Goal: Information Seeking & Learning: Learn about a topic

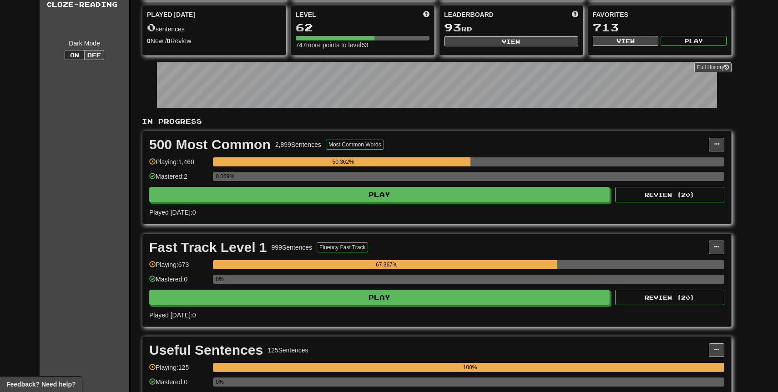
scroll to position [67, 0]
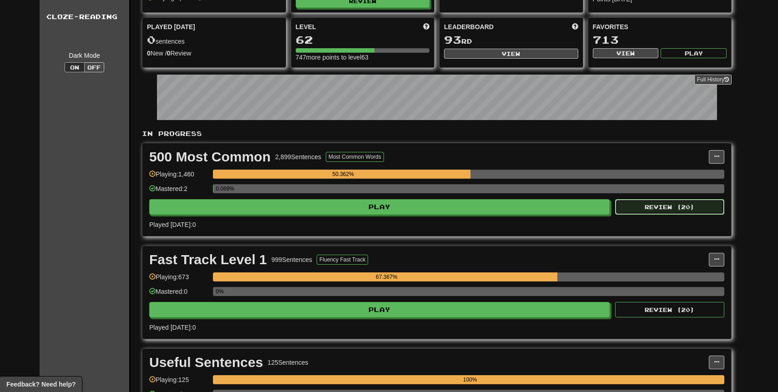
click at [634, 200] on button "Review ( 20 )" at bounding box center [669, 206] width 109 height 15
select select "**"
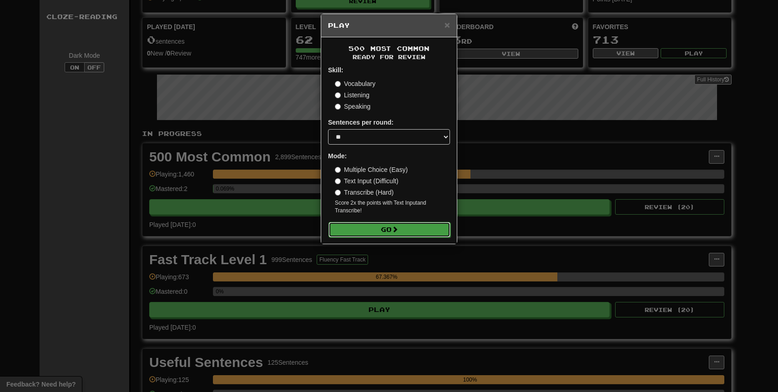
click at [375, 236] on button "Go" at bounding box center [389, 229] width 122 height 15
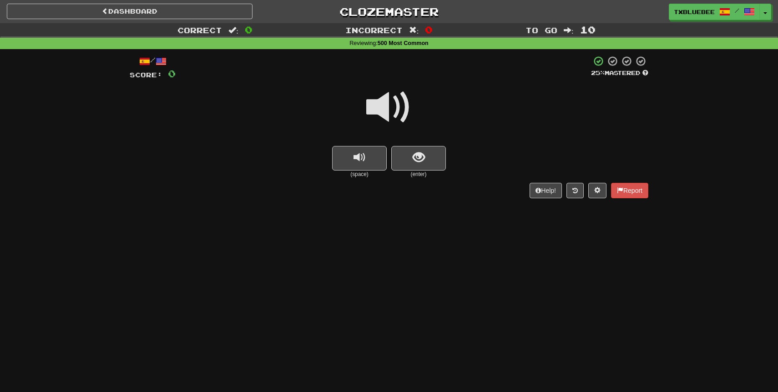
click at [408, 111] on span at bounding box center [388, 107] width 45 height 45
click at [411, 151] on button "show sentence" at bounding box center [418, 158] width 55 height 25
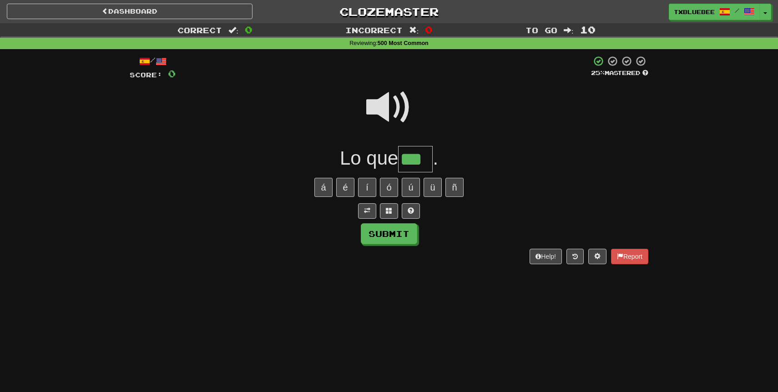
type input "***"
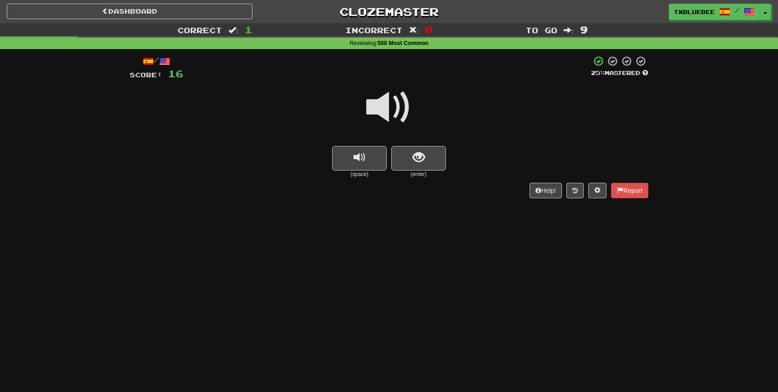
click at [403, 114] on span at bounding box center [388, 107] width 45 height 45
click at [414, 153] on span "show sentence" at bounding box center [419, 157] width 12 height 12
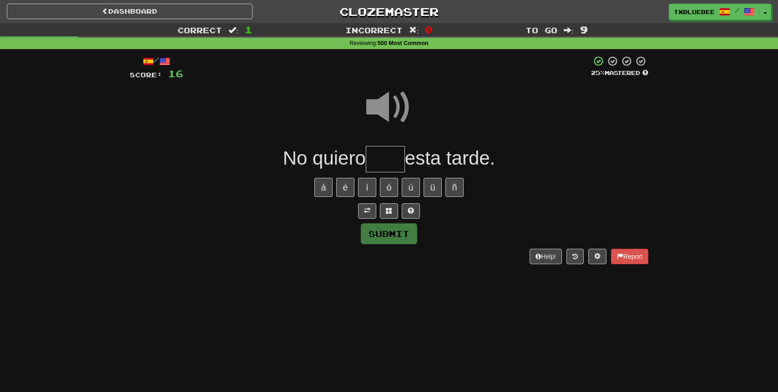
click at [393, 158] on input "text" at bounding box center [385, 159] width 39 height 27
type input "*****"
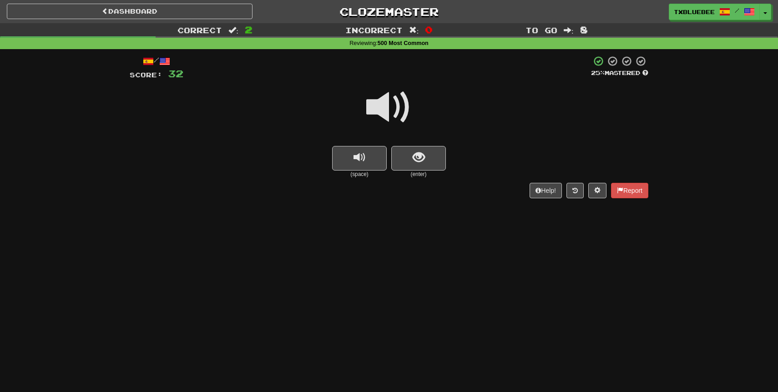
click at [396, 118] on span at bounding box center [388, 107] width 45 height 45
click at [413, 166] on button "show sentence" at bounding box center [418, 158] width 55 height 25
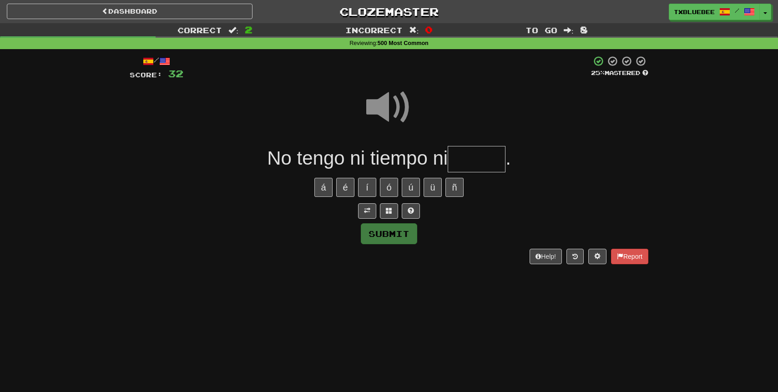
click at [469, 162] on input "text" at bounding box center [477, 159] width 58 height 27
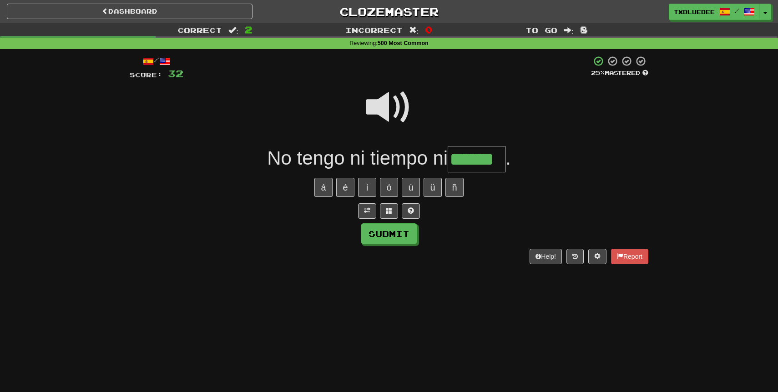
type input "******"
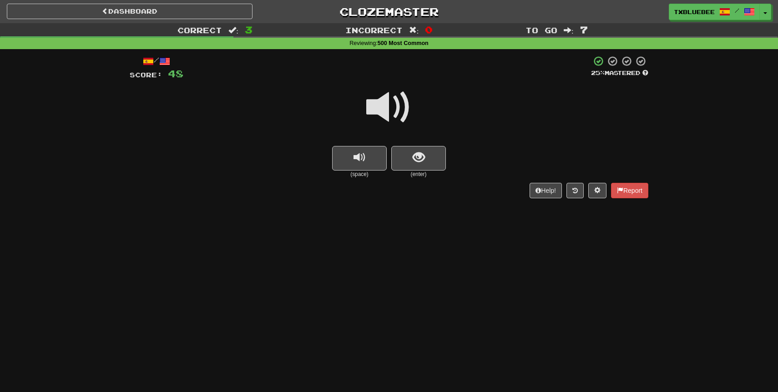
click at [399, 116] on span at bounding box center [388, 107] width 45 height 45
click at [410, 160] on button "show sentence" at bounding box center [418, 158] width 55 height 25
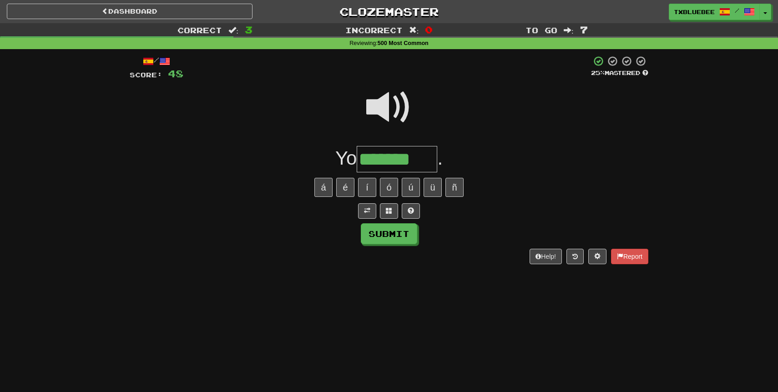
type input "*******"
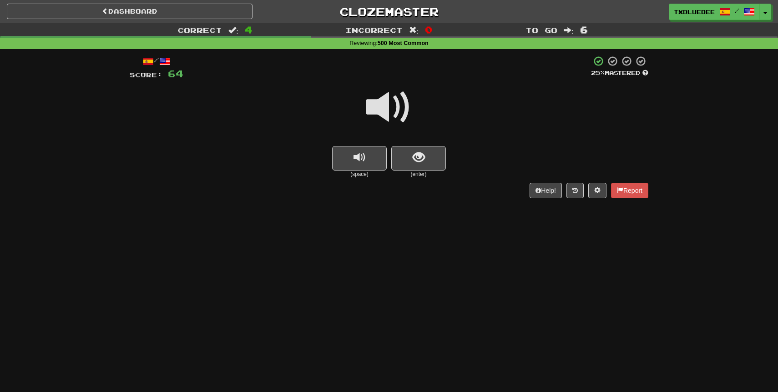
click at [406, 113] on span at bounding box center [388, 107] width 45 height 45
click at [387, 106] on span at bounding box center [388, 107] width 45 height 45
click at [393, 116] on span at bounding box center [388, 107] width 45 height 45
click at [392, 117] on span at bounding box center [388, 107] width 45 height 45
click at [414, 153] on span "show sentence" at bounding box center [419, 157] width 12 height 12
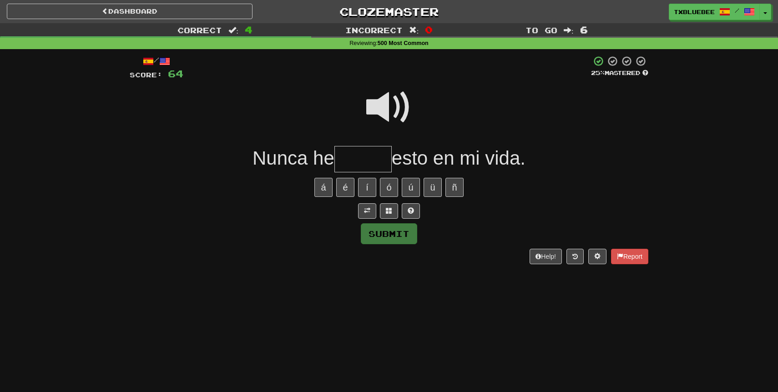
click at [384, 106] on span at bounding box center [388, 107] width 45 height 45
click at [352, 156] on input "text" at bounding box center [362, 159] width 57 height 27
type input "*"
type input "*****"
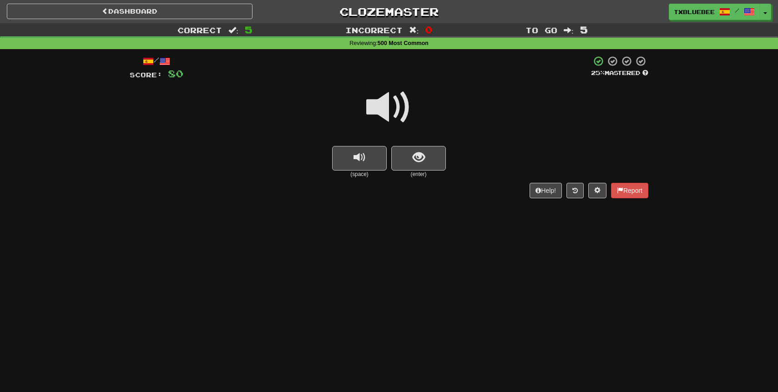
click at [403, 102] on span at bounding box center [388, 107] width 45 height 45
click at [395, 116] on span at bounding box center [388, 107] width 45 height 45
click at [408, 155] on button "show sentence" at bounding box center [418, 158] width 55 height 25
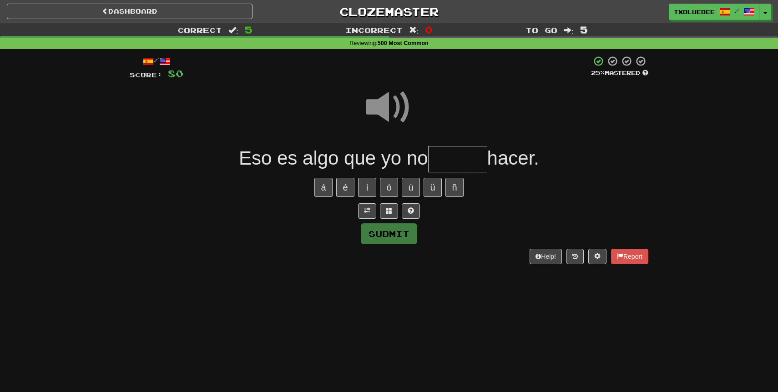
click at [434, 165] on input "text" at bounding box center [457, 159] width 59 height 27
click at [401, 113] on span at bounding box center [388, 107] width 45 height 45
click at [481, 162] on input "***" at bounding box center [457, 159] width 59 height 27
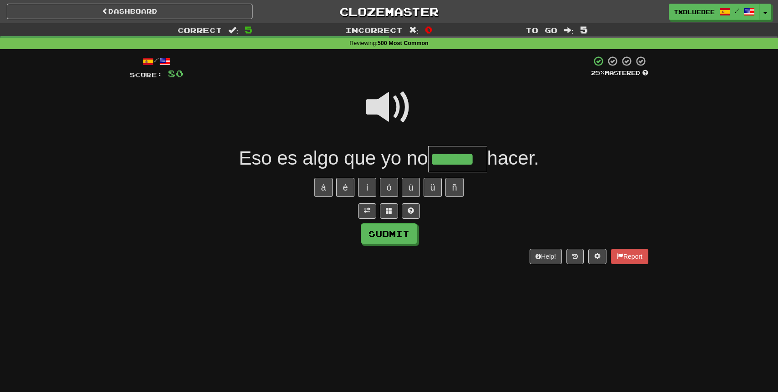
type input "******"
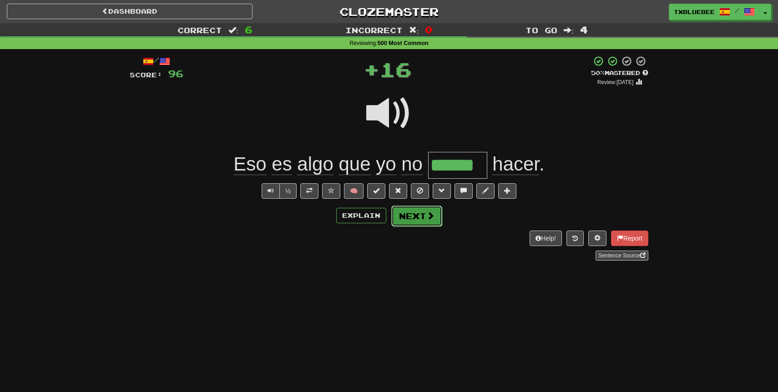
click at [424, 214] on button "Next" at bounding box center [416, 216] width 51 height 21
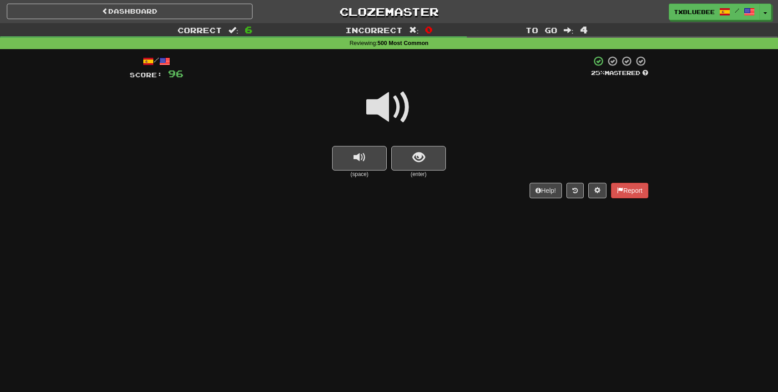
click at [391, 101] on span at bounding box center [388, 107] width 45 height 45
click at [404, 105] on span at bounding box center [388, 107] width 45 height 45
click at [399, 112] on span at bounding box center [388, 107] width 45 height 45
click at [396, 108] on span at bounding box center [388, 107] width 45 height 45
click at [417, 158] on span "show sentence" at bounding box center [419, 157] width 12 height 12
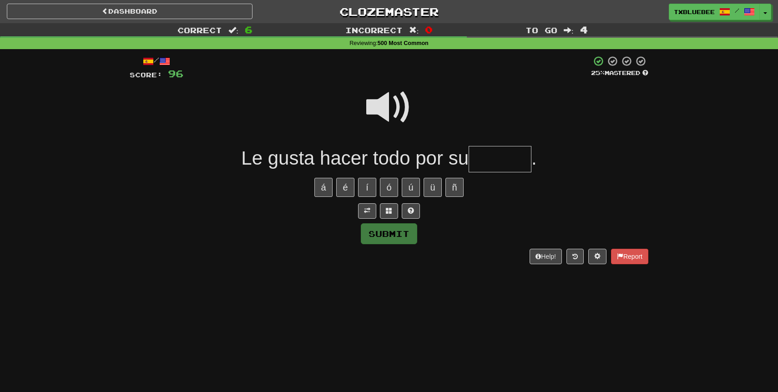
click at [504, 154] on input "text" at bounding box center [500, 159] width 63 height 27
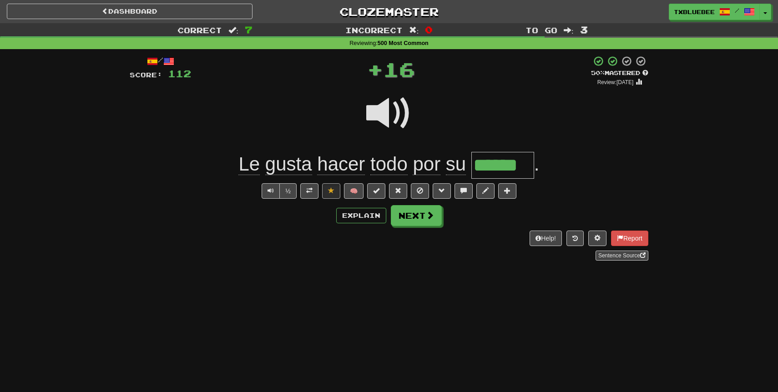
type input "*"
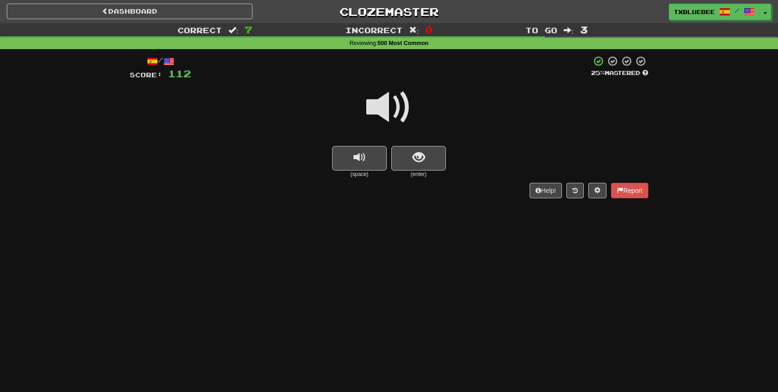
click at [387, 107] on span at bounding box center [388, 107] width 45 height 45
click at [412, 164] on button "show sentence" at bounding box center [418, 158] width 55 height 25
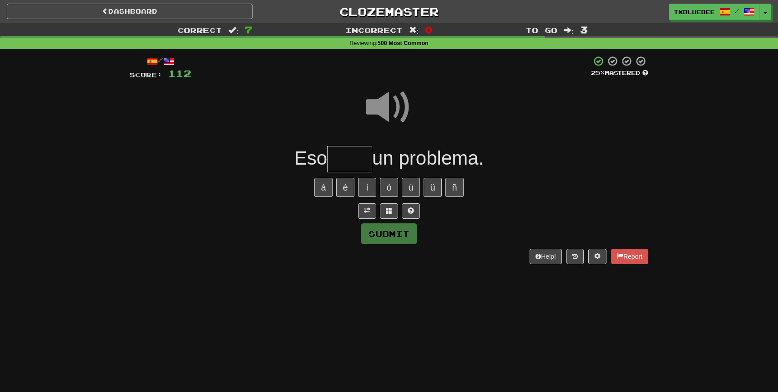
click at [355, 157] on input "text" at bounding box center [349, 159] width 45 height 27
type input "*"
click at [404, 110] on span at bounding box center [388, 107] width 45 height 45
click at [361, 157] on input "***" at bounding box center [349, 159] width 45 height 27
type input "*****"
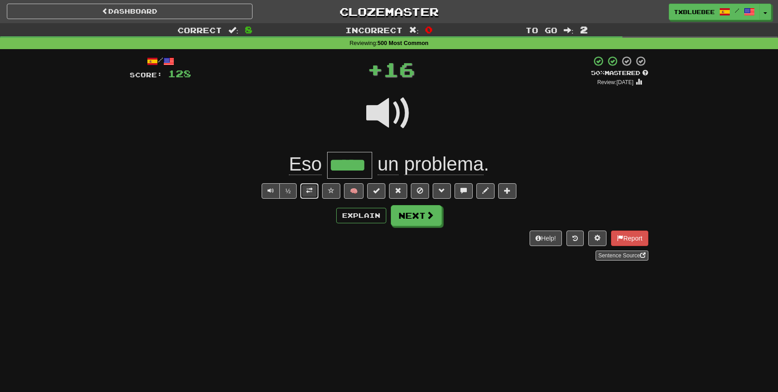
click at [315, 189] on button at bounding box center [309, 190] width 18 height 15
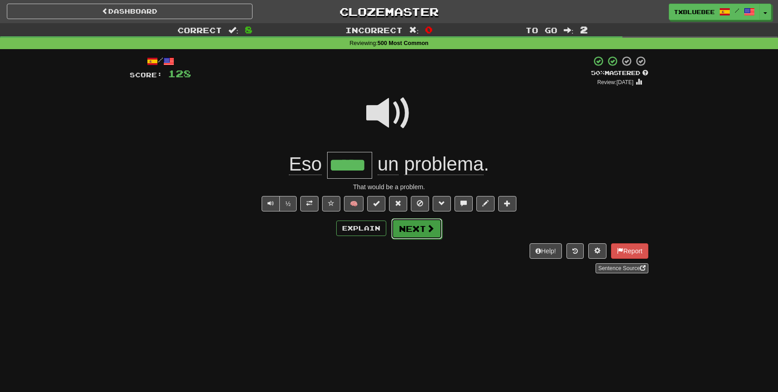
click at [407, 225] on button "Next" at bounding box center [416, 228] width 51 height 21
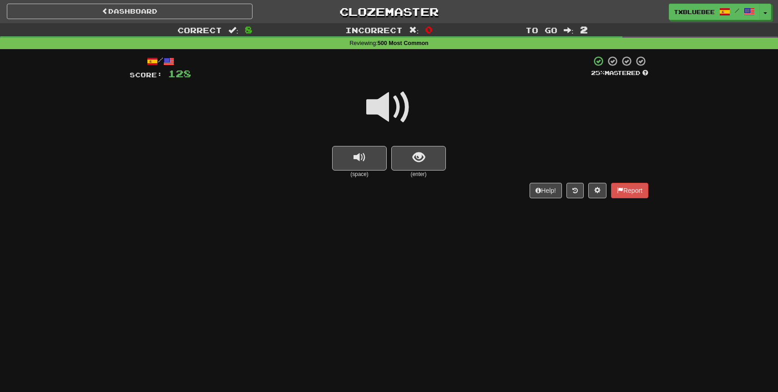
click at [397, 118] on span at bounding box center [388, 107] width 45 height 45
click at [404, 108] on span at bounding box center [388, 107] width 45 height 45
click at [431, 163] on button "show sentence" at bounding box center [418, 158] width 55 height 25
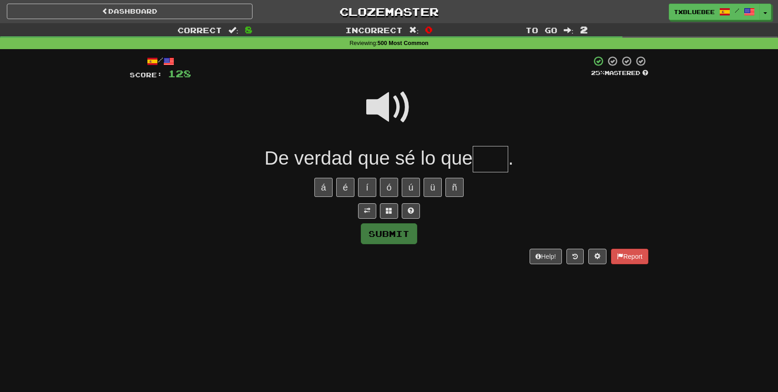
click at [399, 104] on span at bounding box center [388, 107] width 45 height 45
click at [492, 162] on input "text" at bounding box center [490, 159] width 35 height 27
type input "****"
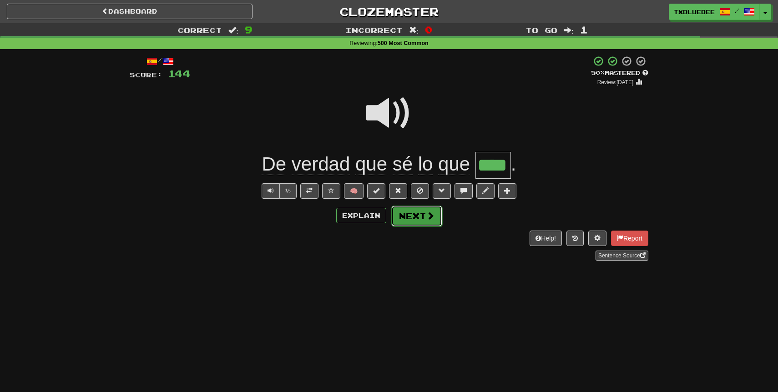
click at [413, 211] on button "Next" at bounding box center [416, 216] width 51 height 21
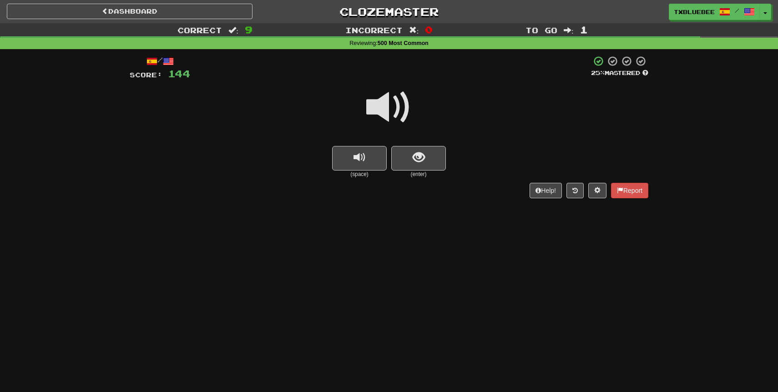
click at [404, 107] on span at bounding box center [388, 107] width 45 height 45
click at [413, 160] on span "show sentence" at bounding box center [419, 157] width 12 height 12
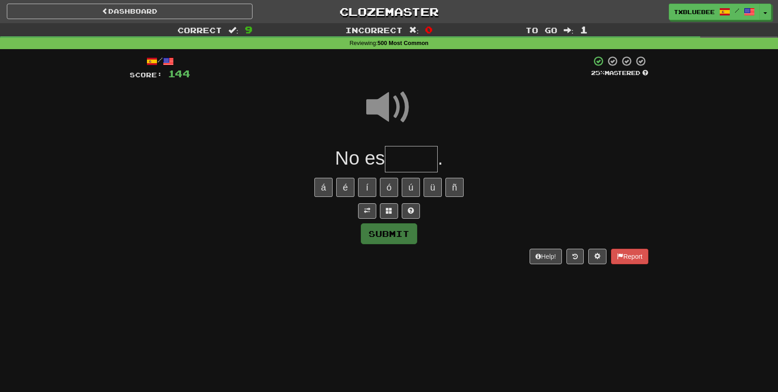
click at [420, 159] on input "text" at bounding box center [411, 159] width 53 height 27
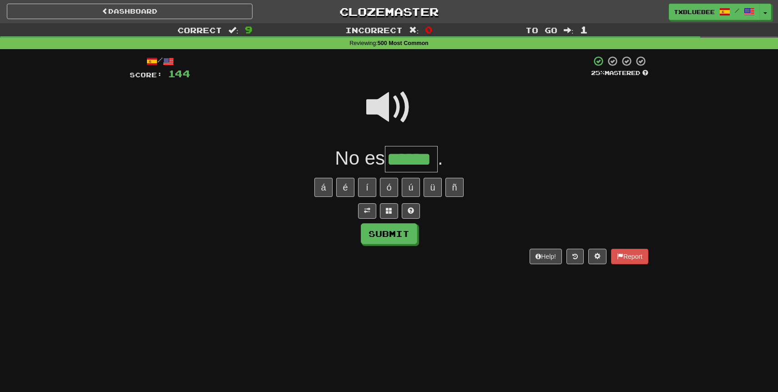
type input "******"
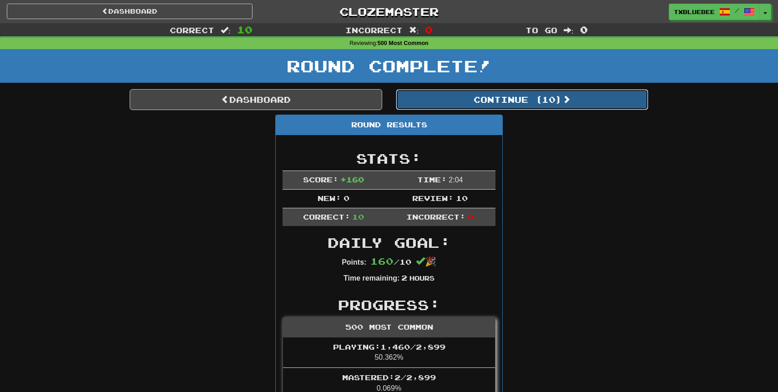
click at [495, 95] on button "Continue ( 10 )" at bounding box center [522, 99] width 252 height 21
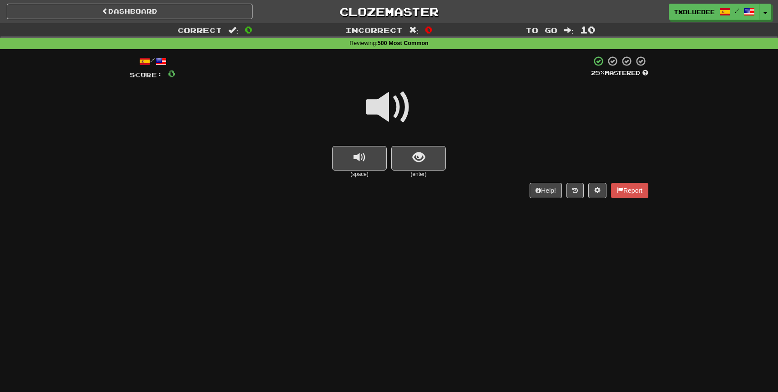
click at [400, 111] on span at bounding box center [388, 107] width 45 height 45
click at [413, 153] on span "show sentence" at bounding box center [419, 157] width 12 height 12
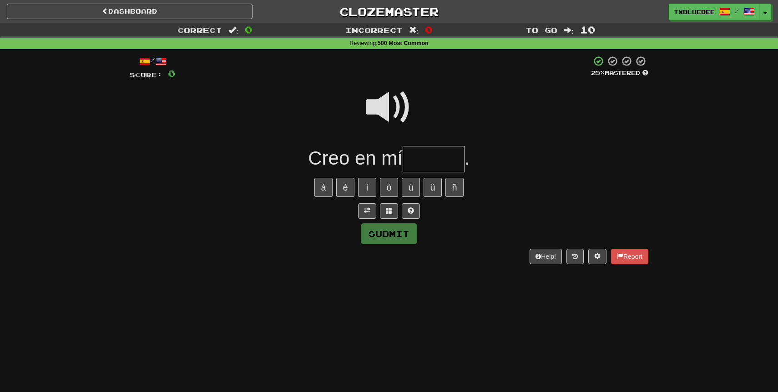
click at [396, 108] on span at bounding box center [388, 107] width 45 height 45
click at [432, 165] on input "text" at bounding box center [434, 159] width 62 height 27
type input "*****"
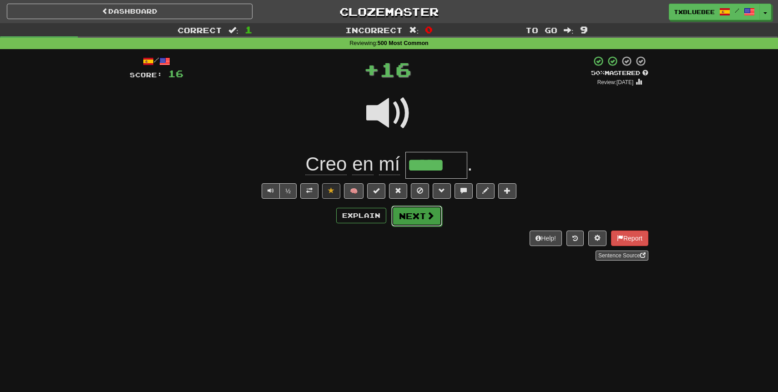
click at [425, 216] on button "Next" at bounding box center [416, 216] width 51 height 21
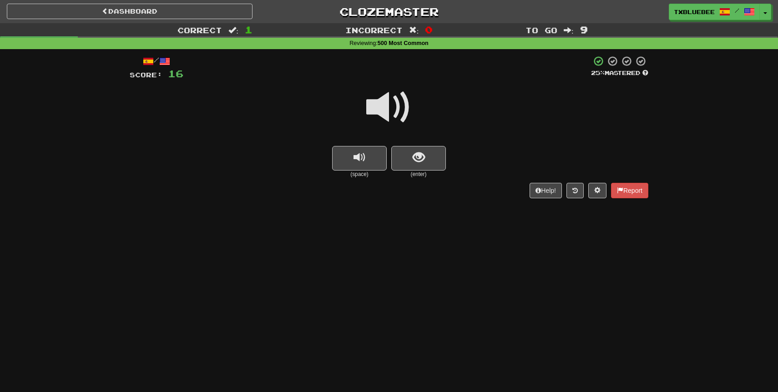
click at [408, 104] on span at bounding box center [388, 107] width 45 height 45
click at [407, 166] on button "show sentence" at bounding box center [418, 158] width 55 height 25
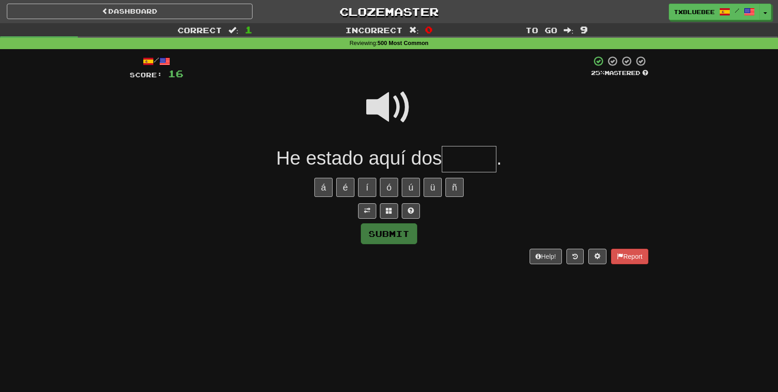
click at [389, 104] on span at bounding box center [388, 107] width 45 height 45
click at [456, 153] on input "text" at bounding box center [469, 159] width 55 height 27
type input "*"
type input "*****"
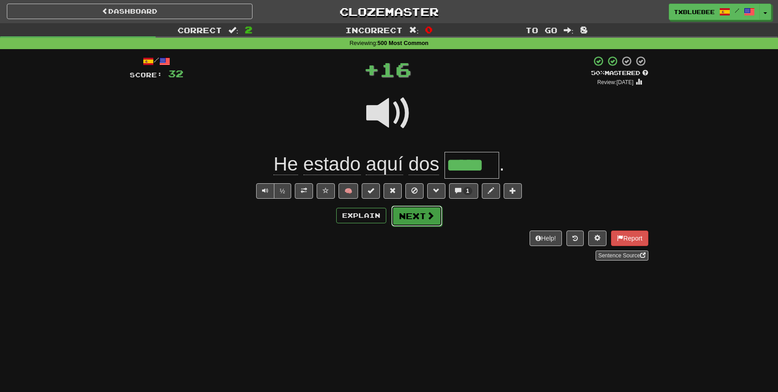
click at [422, 224] on button "Next" at bounding box center [416, 216] width 51 height 21
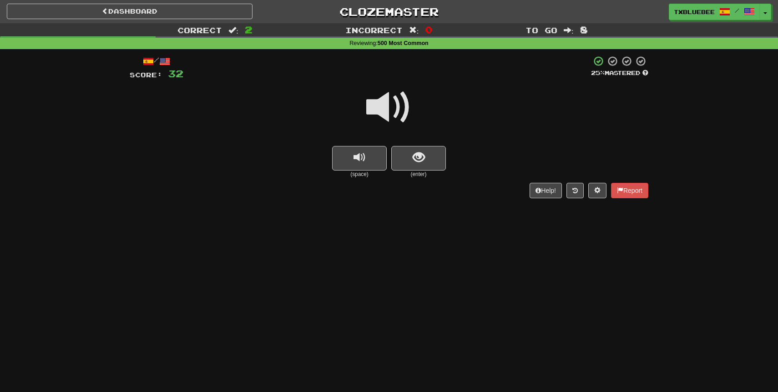
click at [398, 96] on span at bounding box center [388, 107] width 45 height 45
click at [407, 156] on button "show sentence" at bounding box center [418, 158] width 55 height 25
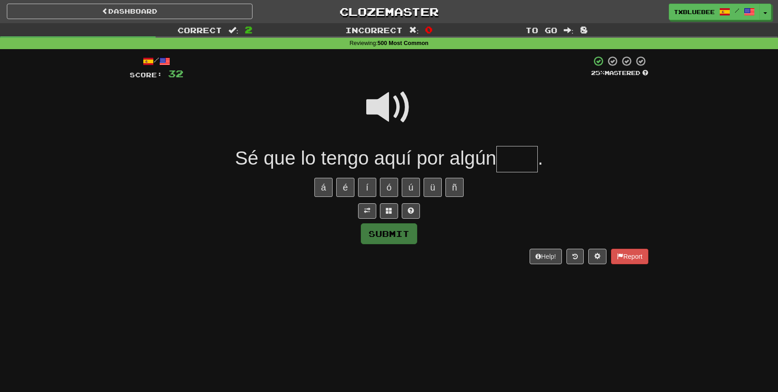
click at [397, 113] on span at bounding box center [388, 107] width 45 height 45
click at [401, 111] on span at bounding box center [388, 107] width 45 height 45
click at [524, 162] on input "text" at bounding box center [516, 159] width 41 height 27
type input "****"
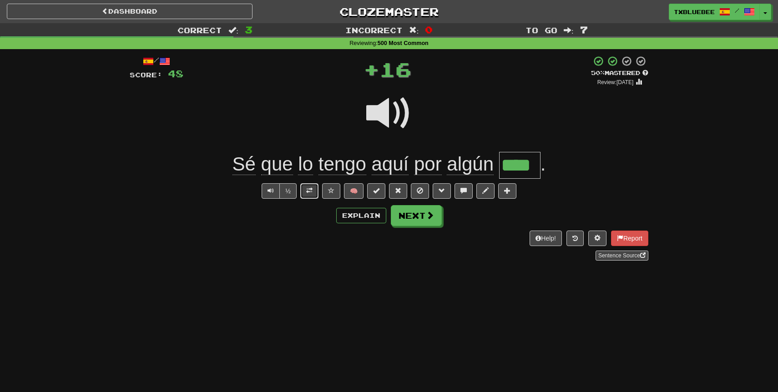
click at [317, 189] on button at bounding box center [309, 190] width 18 height 15
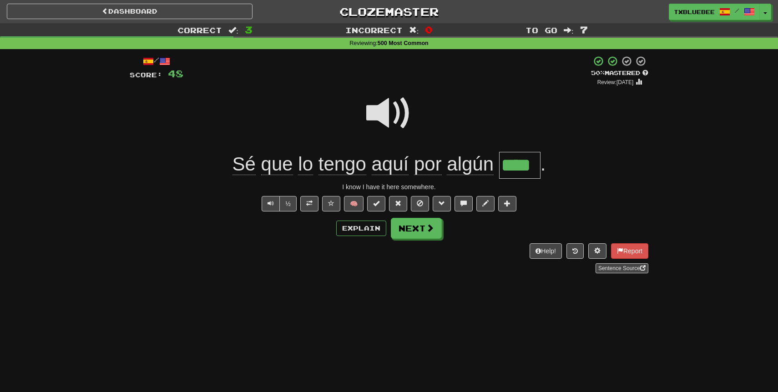
click at [394, 120] on span at bounding box center [388, 113] width 45 height 45
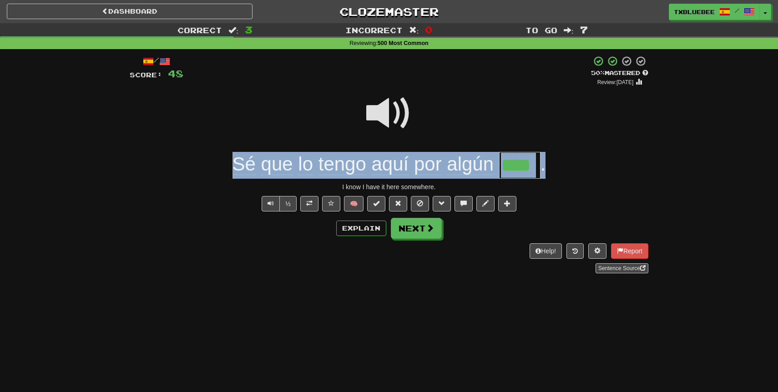
drag, startPoint x: 227, startPoint y: 171, endPoint x: 572, endPoint y: 172, distance: 344.8
click at [572, 172] on div "Sé que lo tengo aquí por algún **** ." at bounding box center [389, 165] width 519 height 27
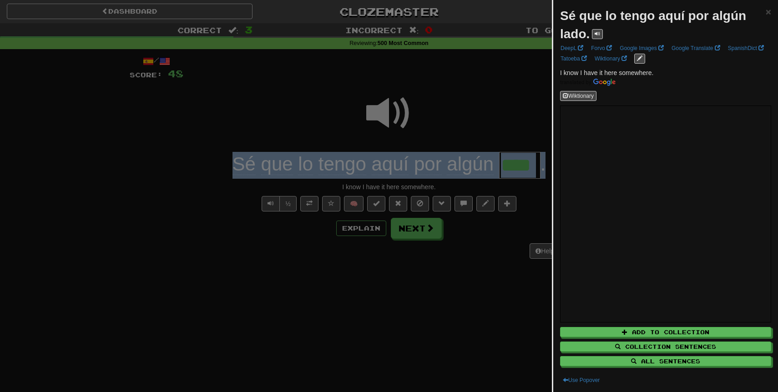
copy div "Sé que lo tengo aquí por algún ."
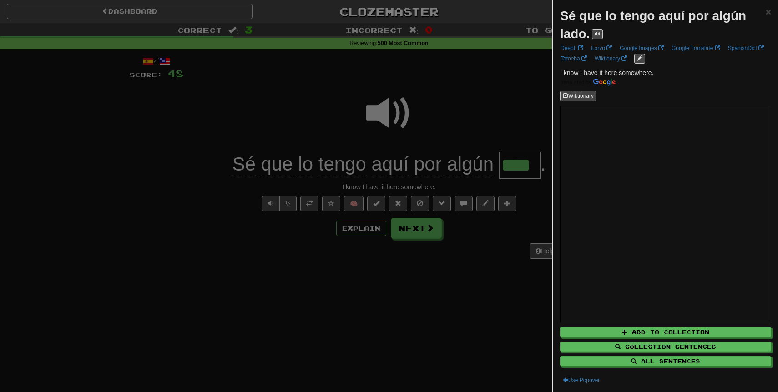
click at [508, 97] on div at bounding box center [389, 196] width 778 height 392
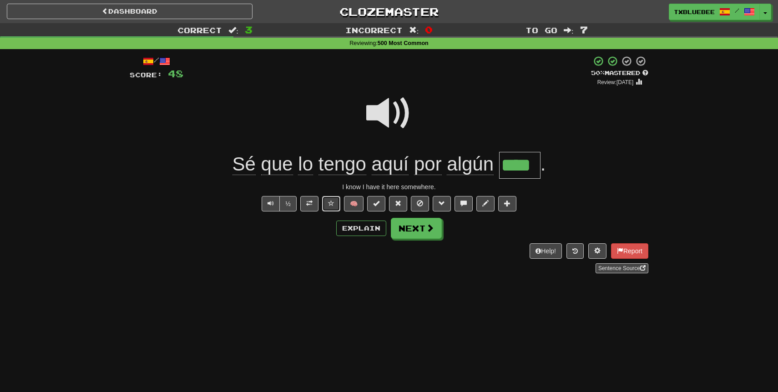
click at [330, 204] on span at bounding box center [331, 203] width 6 height 6
click at [393, 111] on span at bounding box center [388, 113] width 45 height 45
click at [414, 226] on button "Next" at bounding box center [416, 228] width 51 height 21
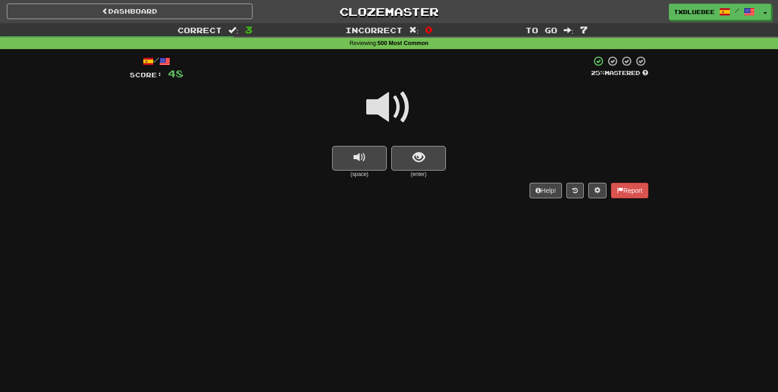
click at [402, 105] on span at bounding box center [388, 107] width 45 height 45
click at [418, 157] on span "show sentence" at bounding box center [419, 157] width 12 height 12
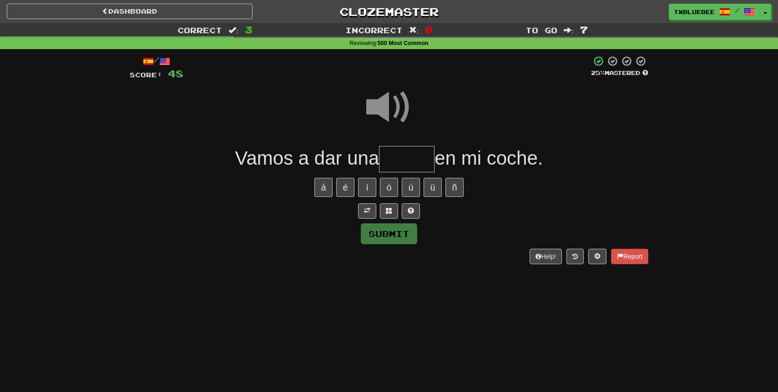
click at [412, 160] on input "text" at bounding box center [406, 159] width 55 height 27
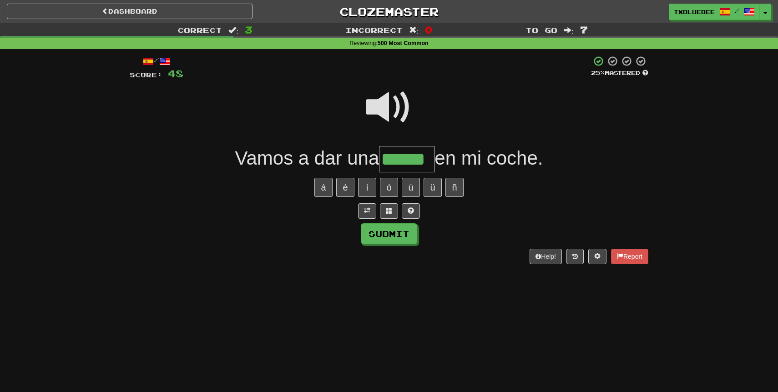
type input "******"
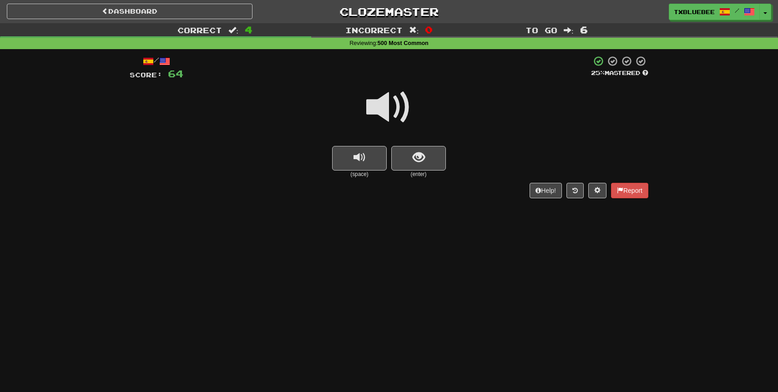
click at [399, 115] on span at bounding box center [388, 107] width 45 height 45
click at [418, 162] on span "show sentence" at bounding box center [419, 157] width 12 height 12
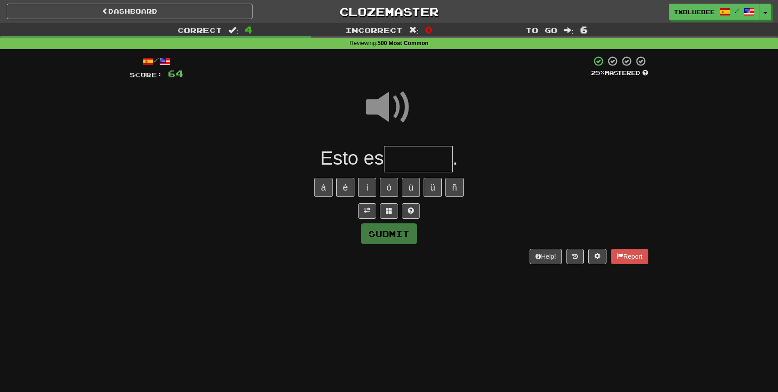
click at [407, 161] on input "text" at bounding box center [418, 159] width 69 height 27
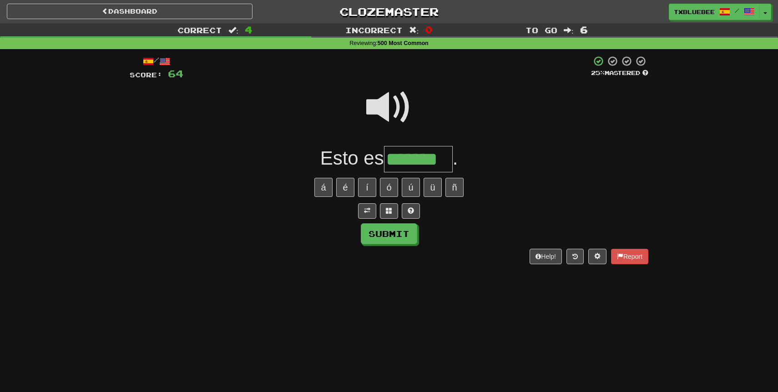
type input "*******"
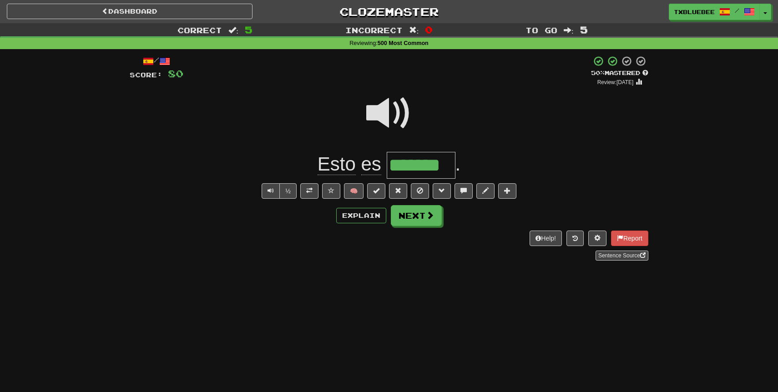
click at [405, 160] on input "*******" at bounding box center [421, 165] width 69 height 27
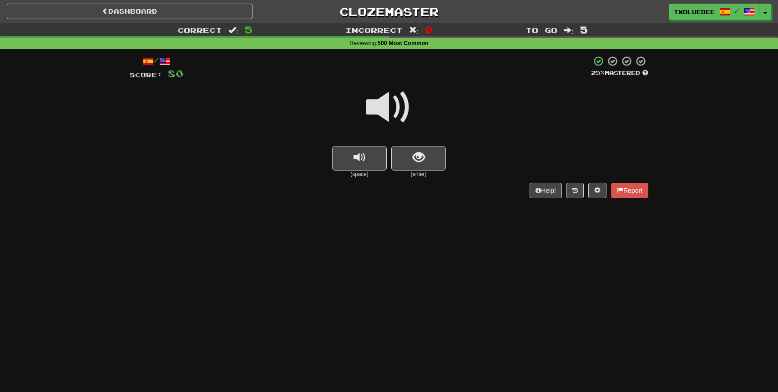
click at [397, 106] on span at bounding box center [388, 107] width 45 height 45
click at [421, 163] on span "show sentence" at bounding box center [419, 157] width 12 height 12
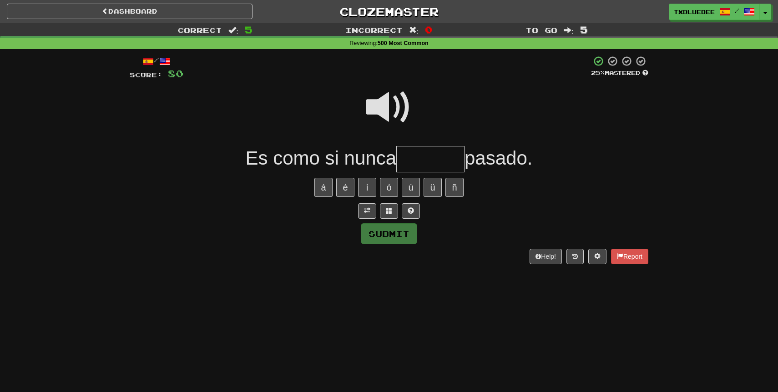
click at [387, 115] on span at bounding box center [388, 107] width 45 height 45
click at [415, 160] on input "text" at bounding box center [430, 159] width 68 height 27
click at [388, 110] on span at bounding box center [388, 107] width 45 height 45
click at [437, 155] on input "text" at bounding box center [430, 159] width 68 height 27
type input "*******"
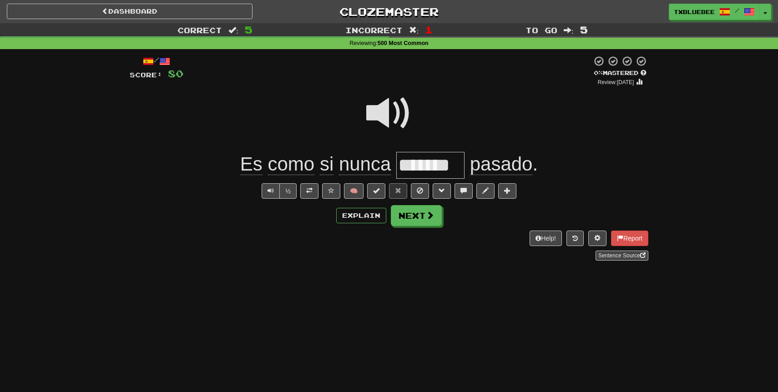
click at [399, 116] on span at bounding box center [388, 113] width 45 height 45
click at [311, 189] on span at bounding box center [309, 190] width 6 height 6
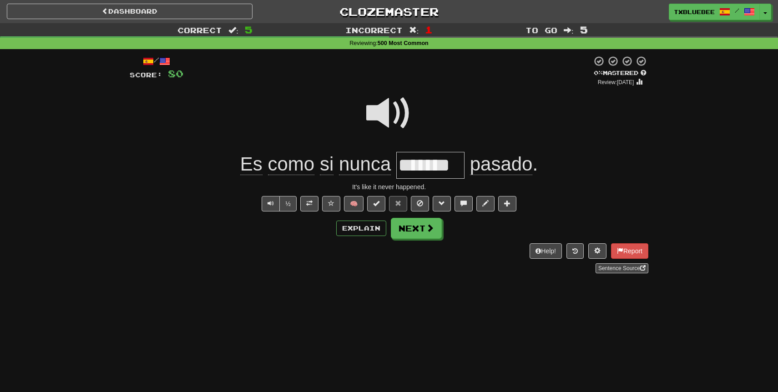
click at [381, 123] on span at bounding box center [388, 113] width 45 height 45
click at [411, 232] on button "Next" at bounding box center [416, 228] width 51 height 21
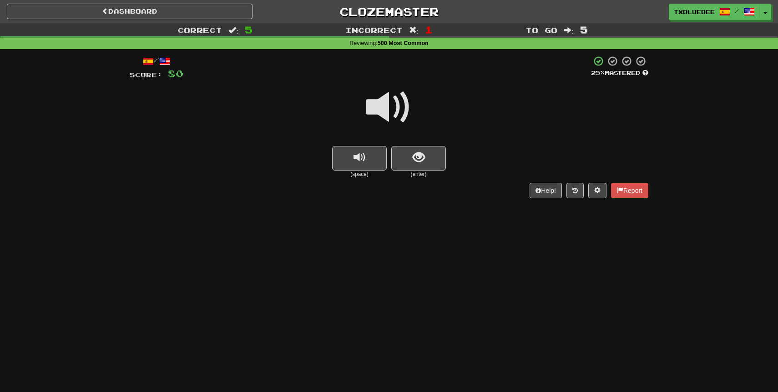
click at [388, 105] on span at bounding box center [388, 107] width 45 height 45
click at [419, 151] on span "show sentence" at bounding box center [419, 157] width 12 height 12
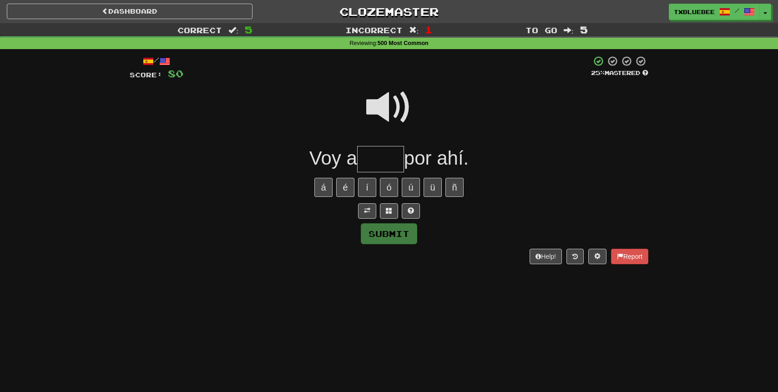
click at [396, 104] on span at bounding box center [388, 107] width 45 height 45
click at [383, 167] on input "text" at bounding box center [380, 159] width 47 height 27
type input "*****"
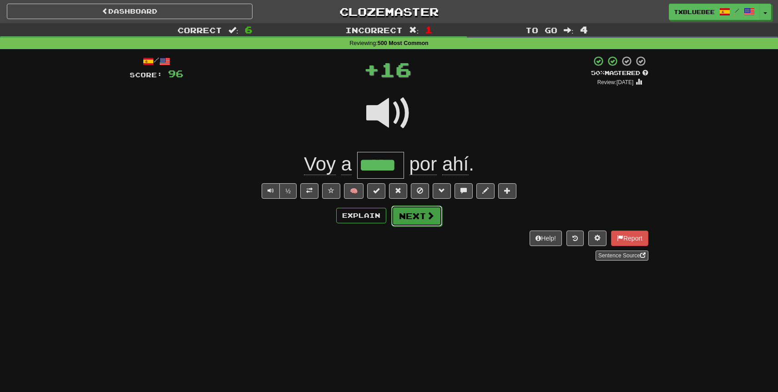
click at [422, 223] on button "Next" at bounding box center [416, 216] width 51 height 21
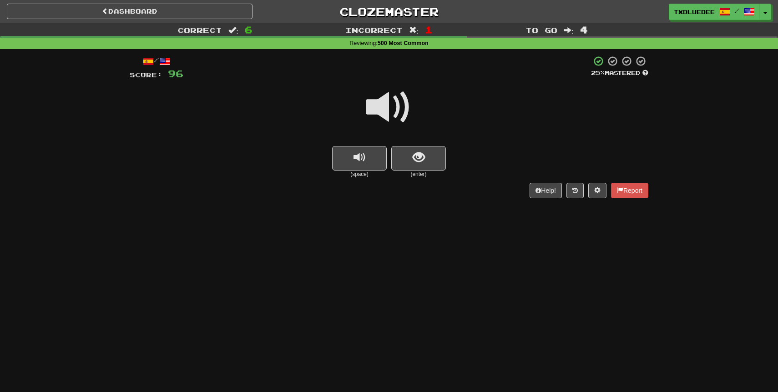
click at [401, 115] on span at bounding box center [388, 107] width 45 height 45
click at [409, 158] on button "show sentence" at bounding box center [418, 158] width 55 height 25
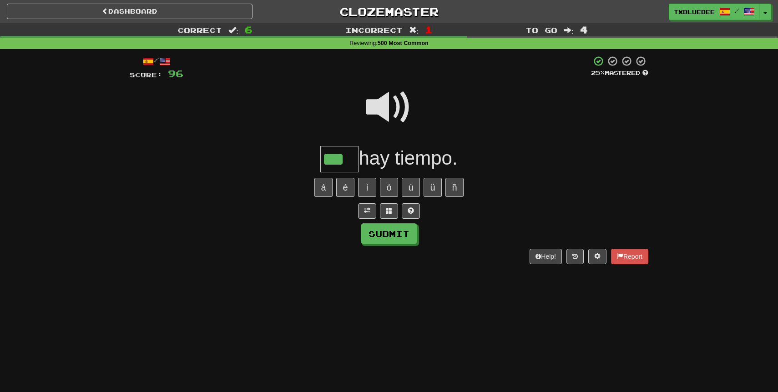
type input "***"
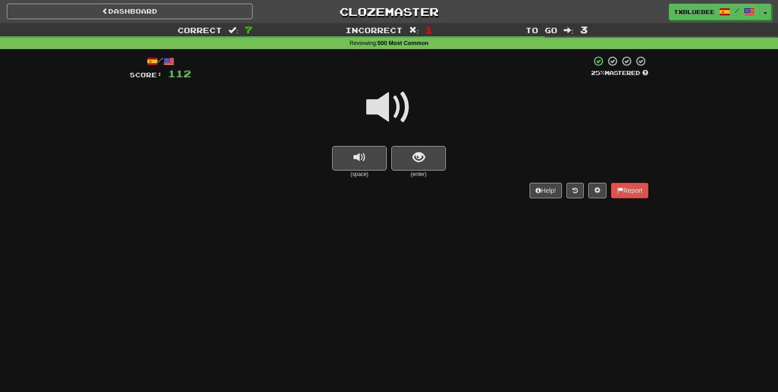
click at [402, 116] on span at bounding box center [388, 107] width 45 height 45
click at [396, 108] on span at bounding box center [388, 107] width 45 height 45
click at [413, 155] on span "show sentence" at bounding box center [419, 157] width 12 height 12
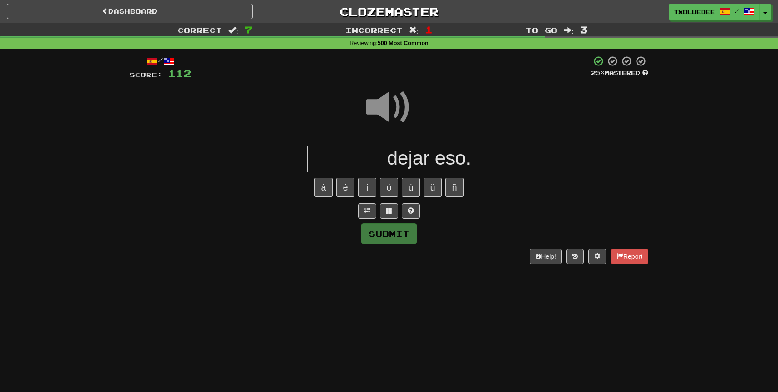
click at [367, 155] on input "text" at bounding box center [347, 159] width 80 height 27
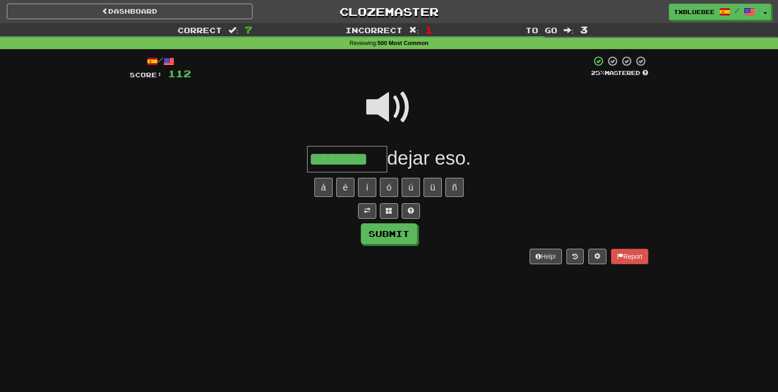
type input "********"
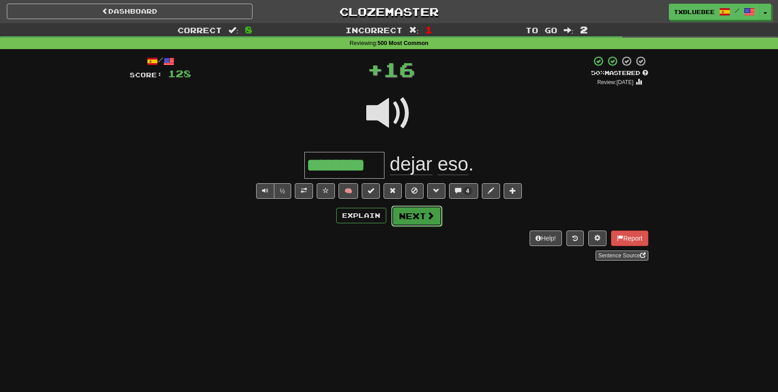
click at [416, 211] on button "Next" at bounding box center [416, 216] width 51 height 21
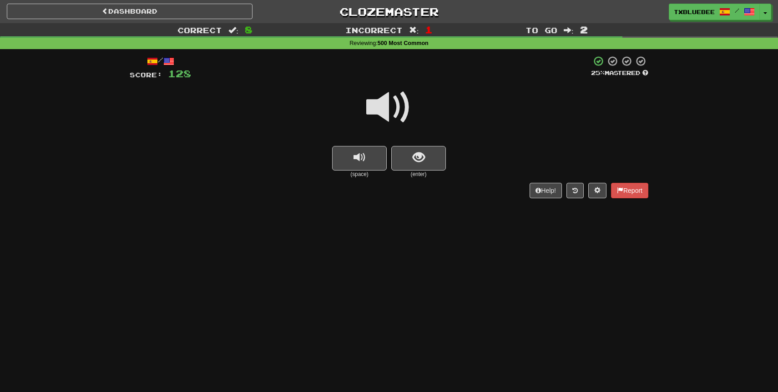
click at [400, 104] on span at bounding box center [388, 107] width 45 height 45
click at [395, 103] on span at bounding box center [388, 107] width 45 height 45
click at [427, 164] on button "show sentence" at bounding box center [418, 158] width 55 height 25
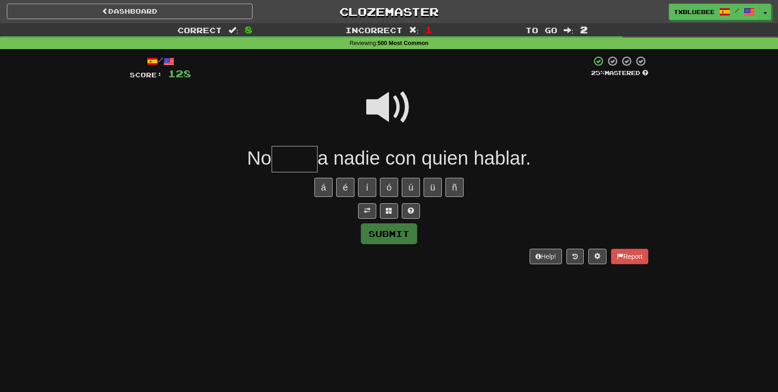
click at [312, 158] on input "text" at bounding box center [295, 159] width 46 height 27
click at [373, 116] on span at bounding box center [388, 107] width 45 height 45
click at [306, 158] on input "text" at bounding box center [295, 159] width 46 height 27
type input "*****"
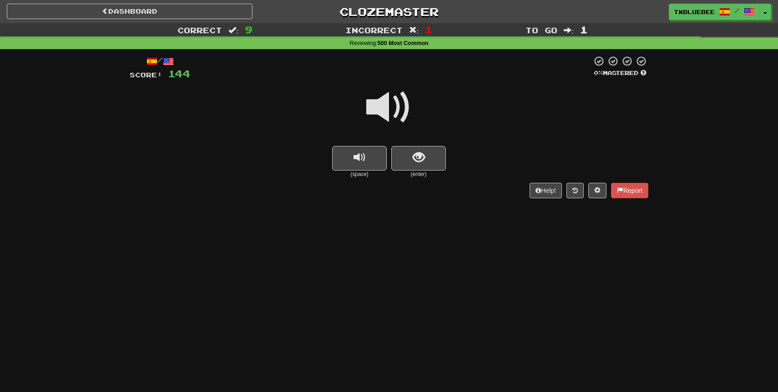
click at [400, 101] on span at bounding box center [388, 107] width 45 height 45
click at [411, 159] on button "show sentence" at bounding box center [418, 158] width 55 height 25
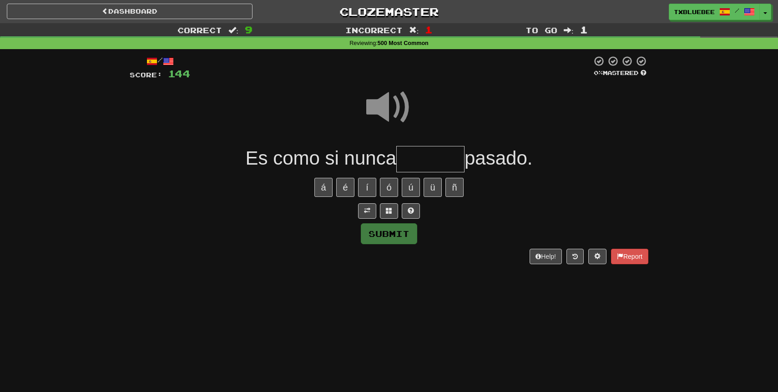
click at [419, 152] on input "text" at bounding box center [430, 159] width 68 height 27
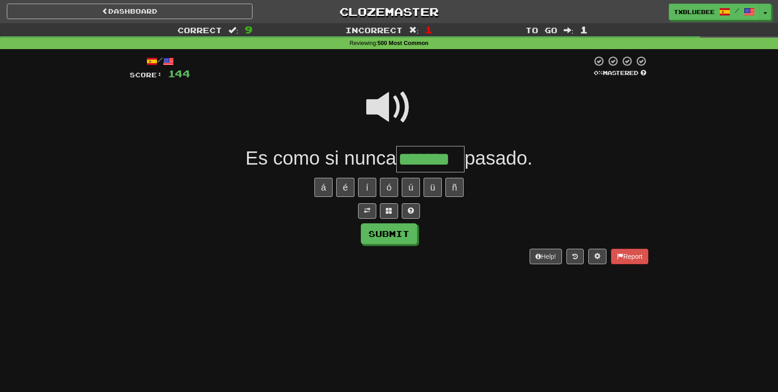
type input "*******"
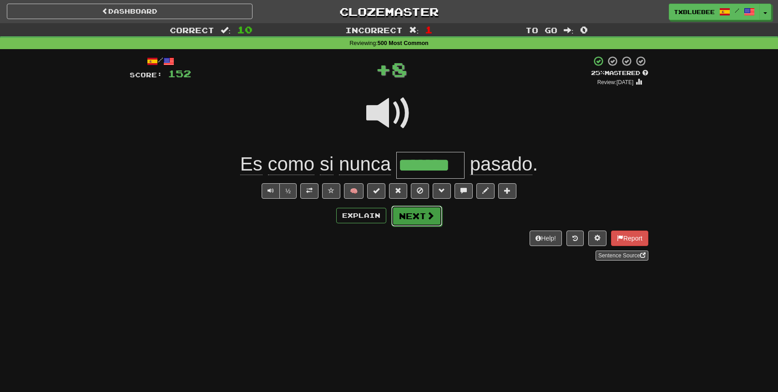
click at [427, 217] on span at bounding box center [430, 216] width 8 height 8
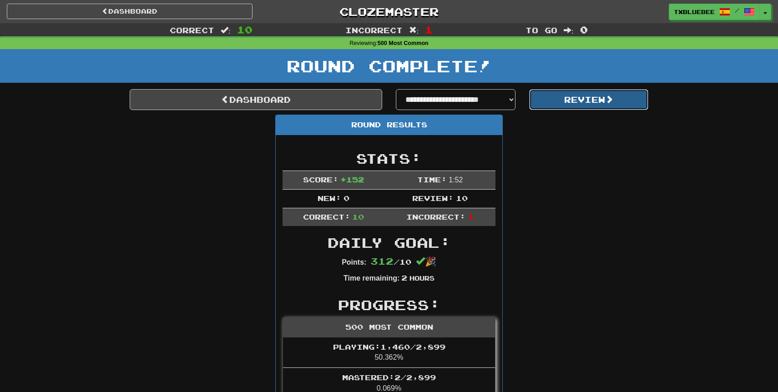
click at [574, 94] on button "Review" at bounding box center [589, 99] width 120 height 21
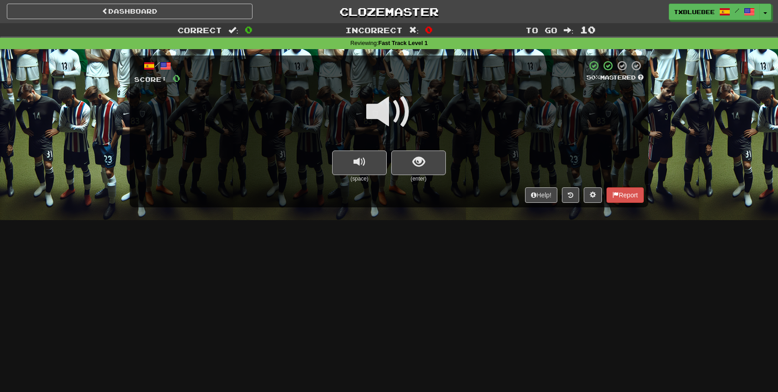
click at [405, 106] on span at bounding box center [388, 111] width 45 height 45
click at [419, 152] on button "show sentence" at bounding box center [418, 163] width 55 height 25
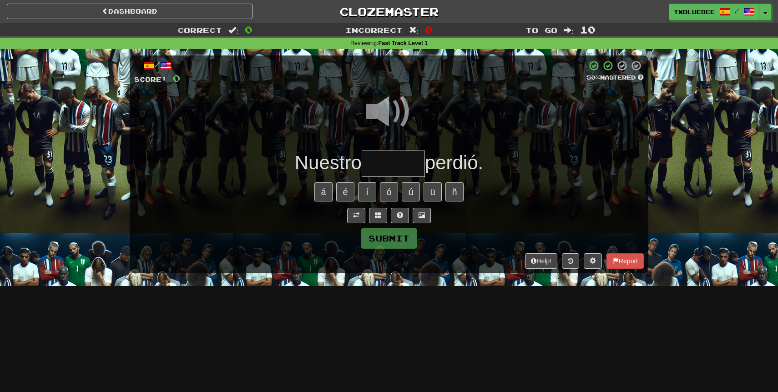
click at [394, 159] on input "text" at bounding box center [393, 164] width 63 height 27
type input "******"
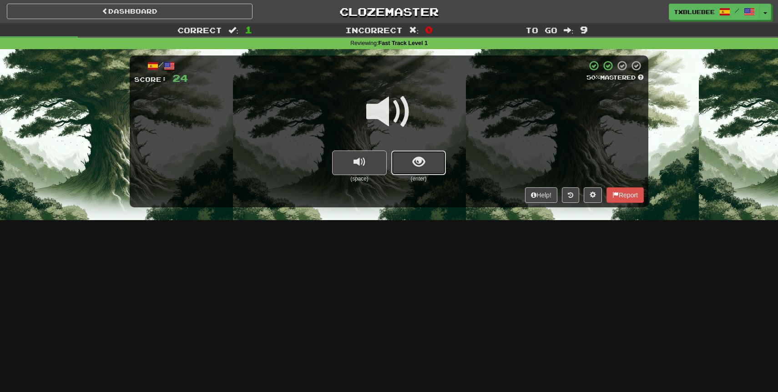
click at [413, 162] on span "show sentence" at bounding box center [419, 162] width 12 height 12
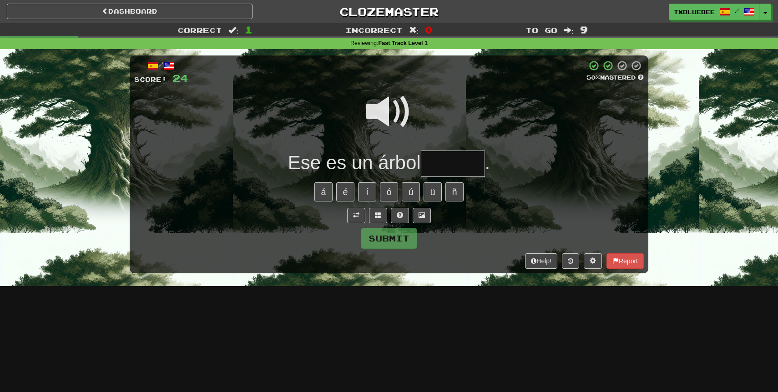
click at [392, 122] on span at bounding box center [388, 111] width 45 height 45
click at [448, 169] on input "text" at bounding box center [453, 164] width 64 height 27
type input "******"
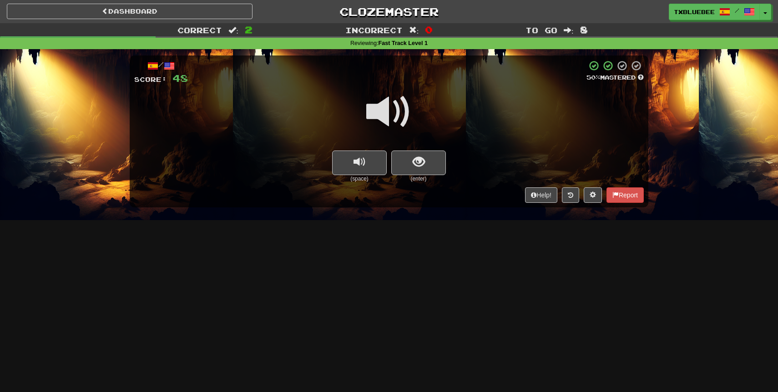
click at [398, 116] on span at bounding box center [388, 111] width 45 height 45
click at [419, 178] on small "(enter)" at bounding box center [418, 179] width 55 height 8
click at [419, 171] on button "show sentence" at bounding box center [418, 163] width 55 height 25
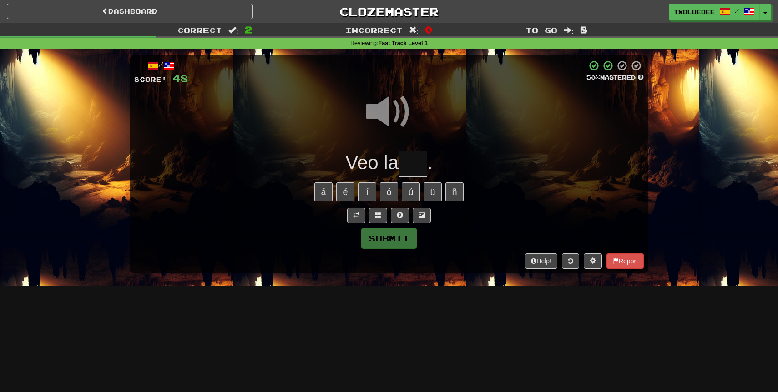
click at [416, 171] on input "text" at bounding box center [413, 164] width 29 height 27
type input "***"
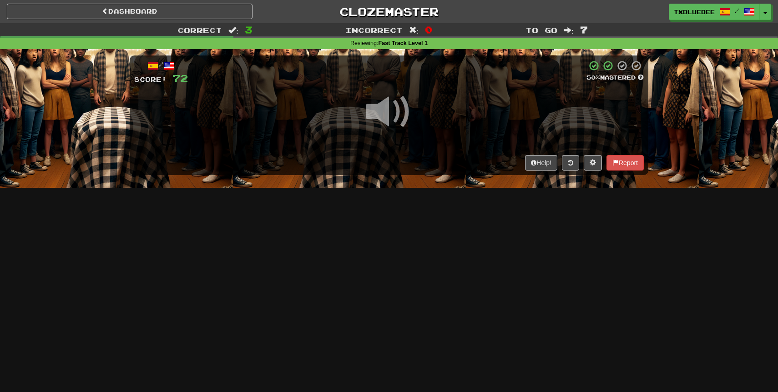
click at [406, 120] on span at bounding box center [388, 111] width 45 height 45
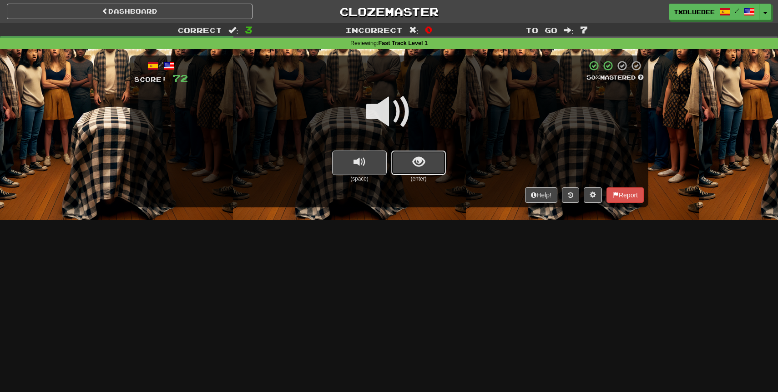
click at [414, 156] on span "show sentence" at bounding box center [419, 162] width 12 height 12
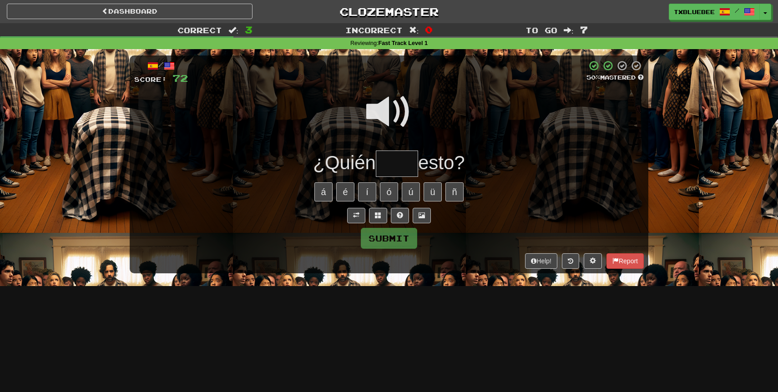
click at [399, 156] on input "text" at bounding box center [397, 164] width 42 height 27
type input "*****"
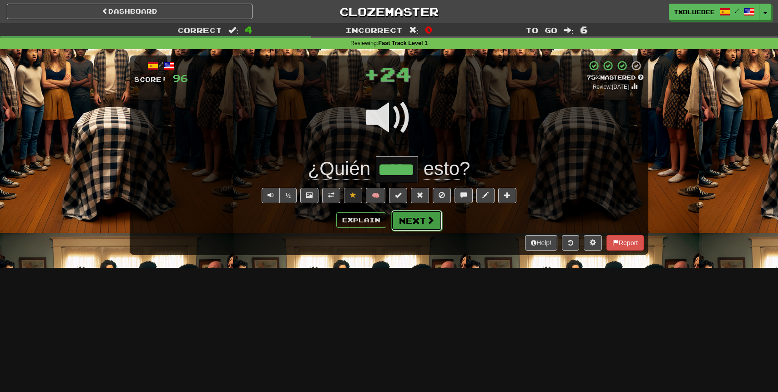
click at [400, 217] on button "Next" at bounding box center [416, 220] width 51 height 21
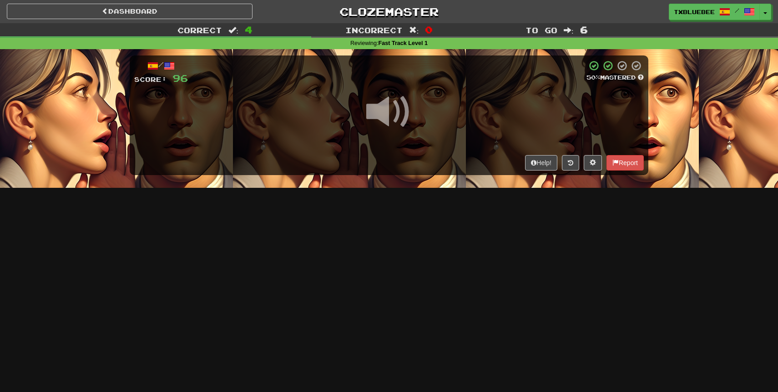
click at [398, 116] on span at bounding box center [388, 111] width 45 height 45
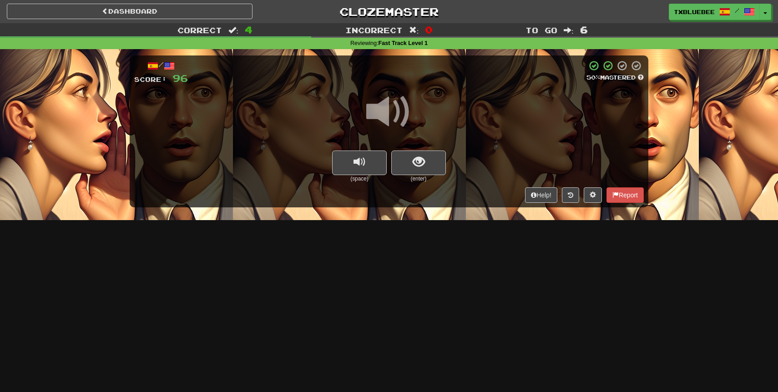
click at [386, 113] on span at bounding box center [388, 111] width 45 height 45
click at [423, 163] on span "show sentence" at bounding box center [419, 162] width 12 height 12
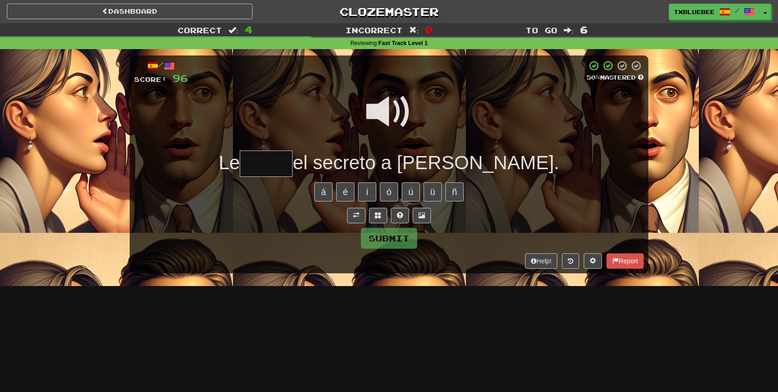
click at [393, 111] on span at bounding box center [388, 111] width 45 height 45
click at [293, 163] on input "text" at bounding box center [266, 164] width 53 height 27
type input "*****"
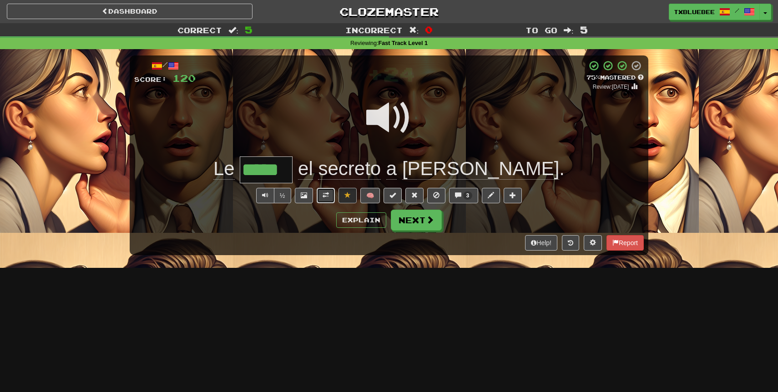
click at [324, 198] on span at bounding box center [326, 195] width 6 height 6
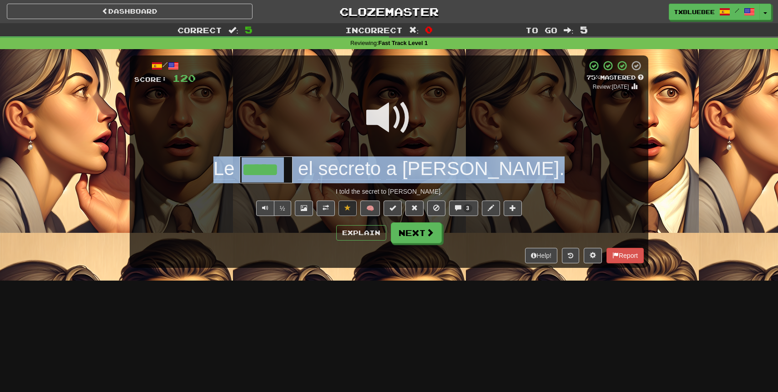
drag, startPoint x: 266, startPoint y: 174, endPoint x: 511, endPoint y: 175, distance: 245.2
click at [511, 175] on div "Le ***** el secreto a Tom ." at bounding box center [388, 169] width 509 height 27
copy div "Le el secreto a Tom ."
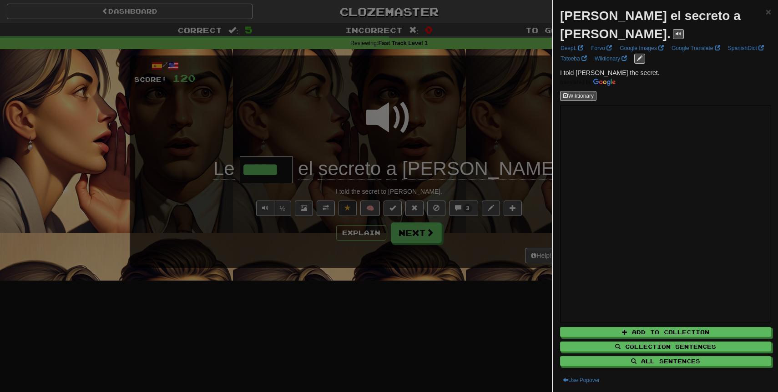
click at [461, 102] on div at bounding box center [389, 196] width 778 height 392
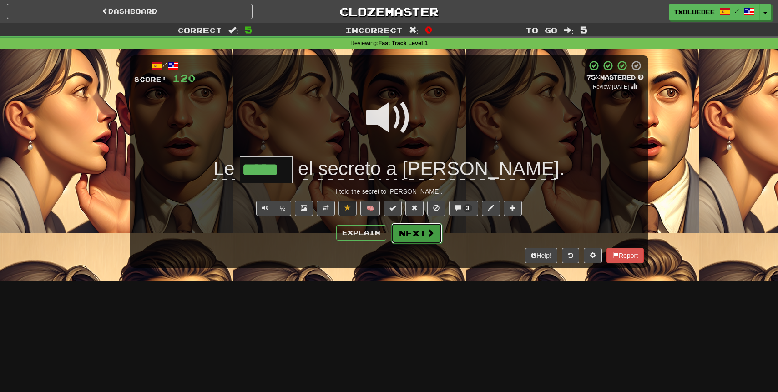
click at [415, 232] on button "Next" at bounding box center [416, 233] width 51 height 21
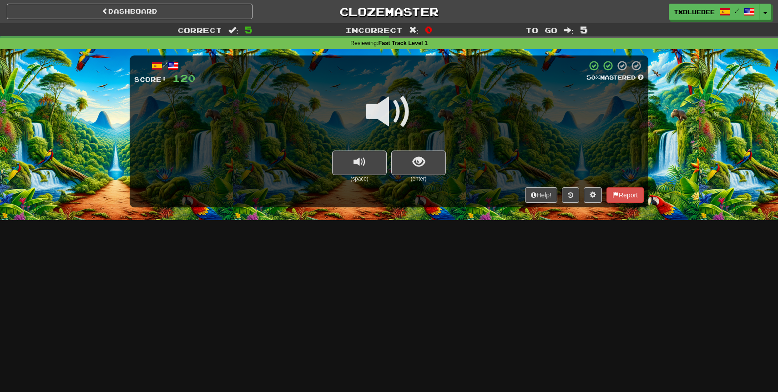
click at [399, 117] on span at bounding box center [388, 111] width 45 height 45
click at [414, 156] on span "show sentence" at bounding box center [419, 162] width 12 height 12
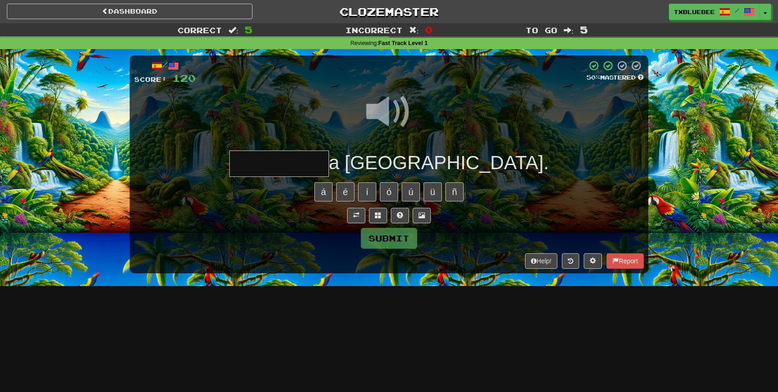
click at [329, 158] on input "text" at bounding box center [279, 164] width 100 height 27
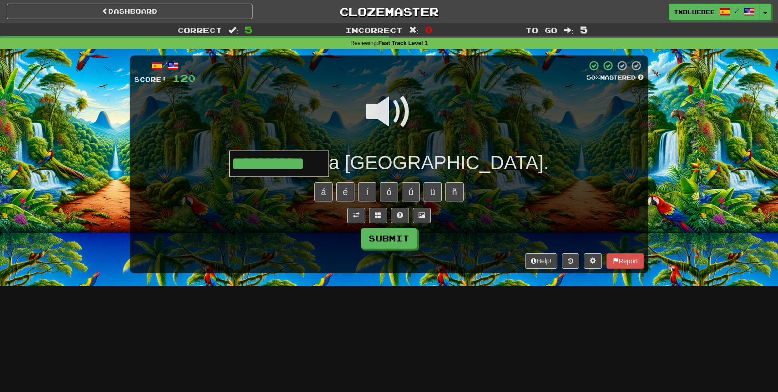
type input "**********"
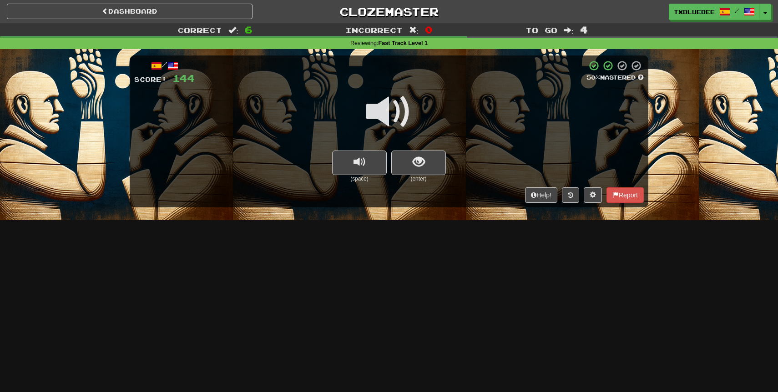
click at [401, 125] on span at bounding box center [388, 111] width 45 height 45
click at [417, 154] on button "show sentence" at bounding box center [418, 163] width 55 height 25
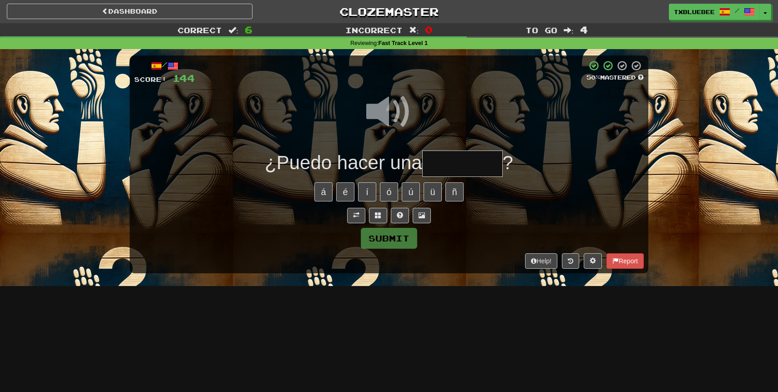
click at [449, 159] on input "text" at bounding box center [462, 164] width 81 height 27
type input "*"
type input "********"
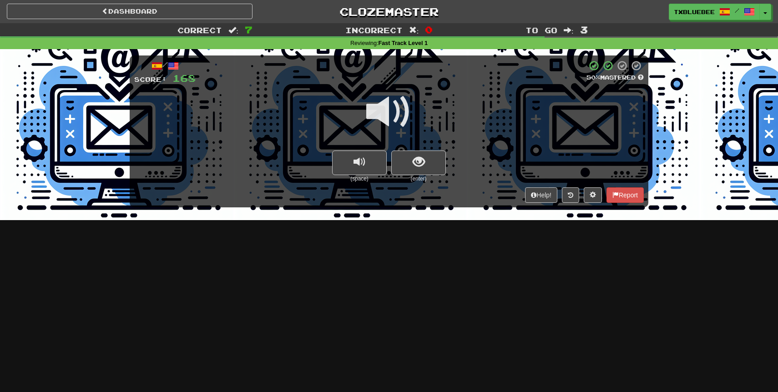
click at [405, 114] on span at bounding box center [388, 111] width 45 height 45
click at [420, 160] on span "show sentence" at bounding box center [419, 162] width 12 height 12
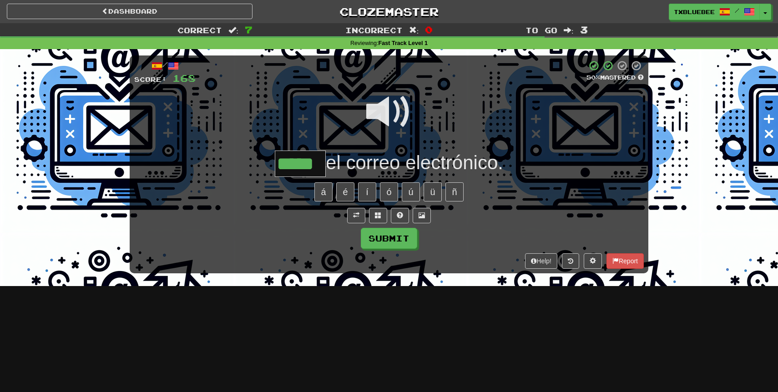
type input "*****"
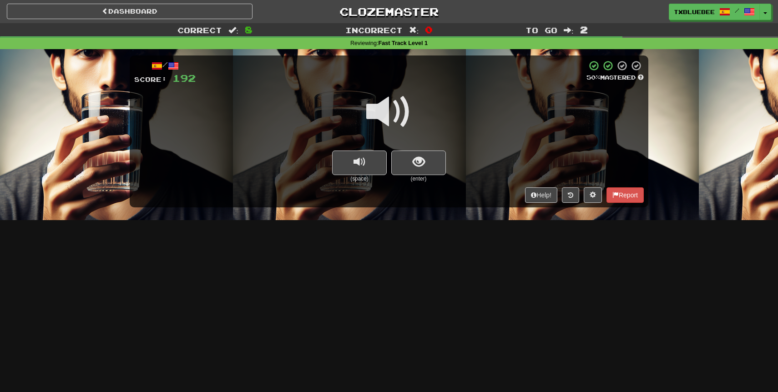
click at [400, 111] on span at bounding box center [388, 111] width 45 height 45
click at [415, 158] on span "show sentence" at bounding box center [419, 162] width 12 height 12
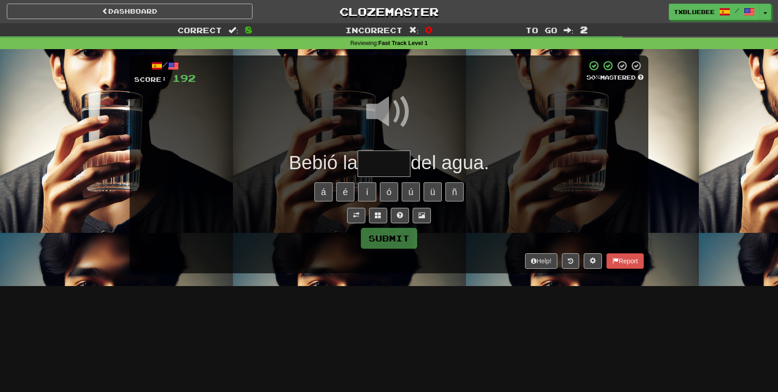
click at [388, 118] on span at bounding box center [388, 111] width 45 height 45
click at [383, 160] on input "text" at bounding box center [384, 164] width 53 height 27
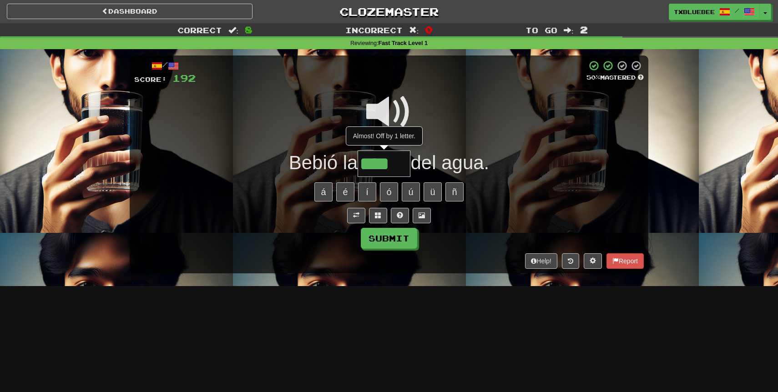
type input "*****"
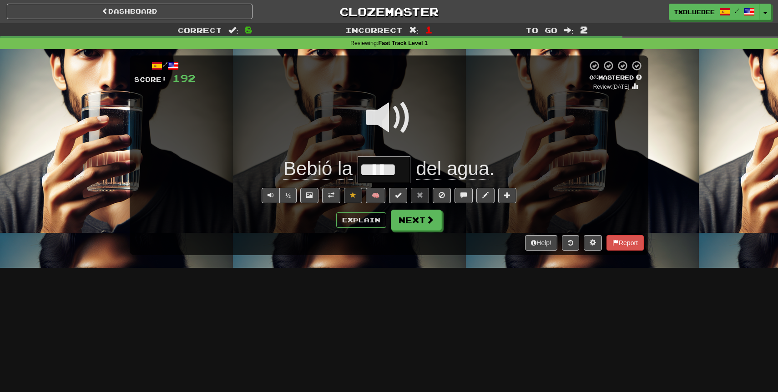
click at [389, 109] on span at bounding box center [388, 117] width 45 height 45
click at [389, 122] on span at bounding box center [388, 117] width 45 height 45
click at [420, 216] on button "Next" at bounding box center [416, 220] width 51 height 21
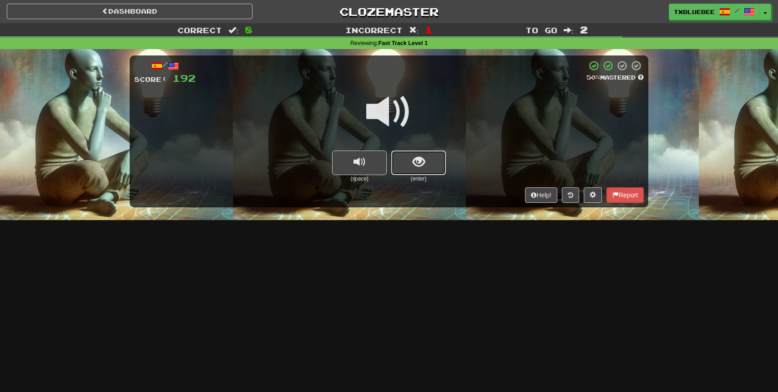
click at [431, 158] on button "show sentence" at bounding box center [418, 163] width 55 height 25
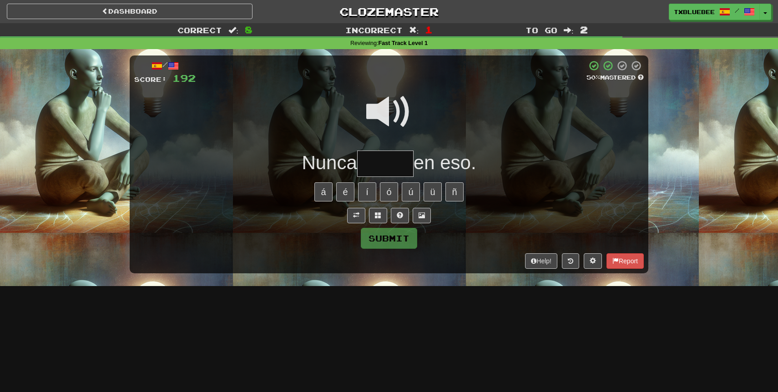
click at [388, 163] on input "text" at bounding box center [385, 164] width 56 height 27
type input "*****"
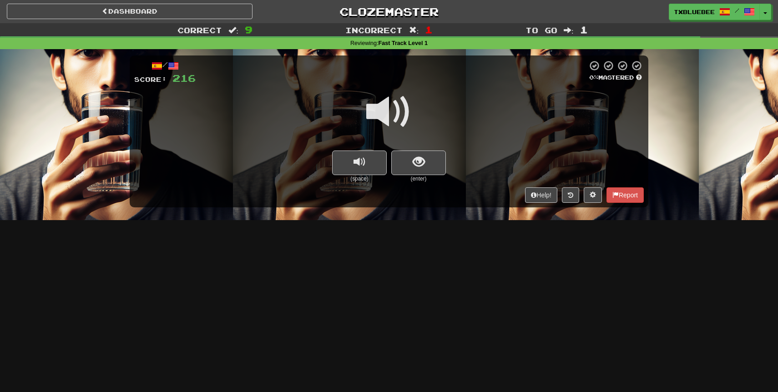
click at [405, 120] on span at bounding box center [388, 111] width 45 height 45
click at [418, 156] on span "show sentence" at bounding box center [419, 162] width 12 height 12
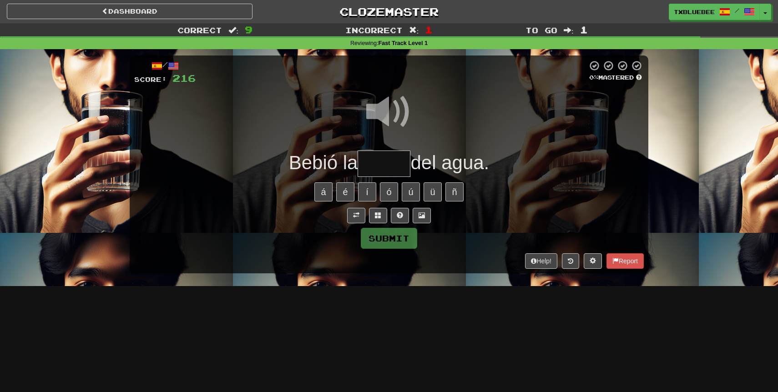
click at [390, 157] on input "text" at bounding box center [384, 164] width 53 height 27
type input "*****"
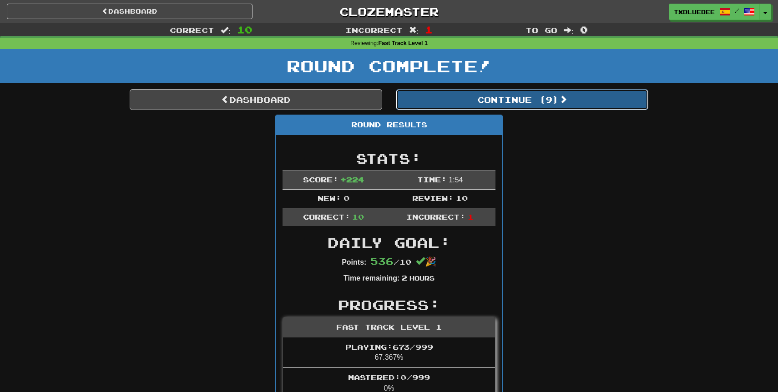
click at [499, 103] on button "Continue ( 9 )" at bounding box center [522, 99] width 252 height 21
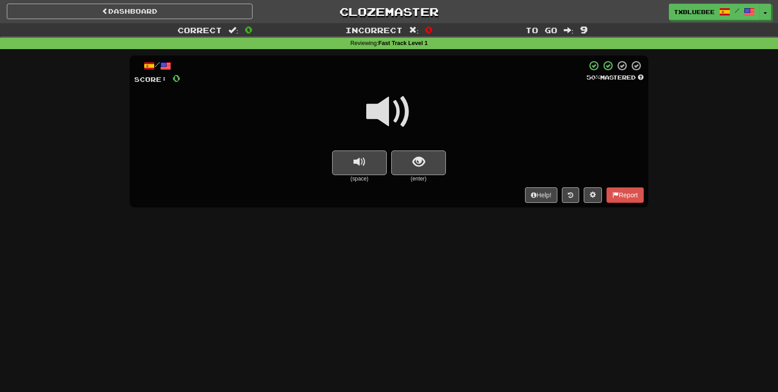
click at [401, 112] on span at bounding box center [388, 111] width 45 height 45
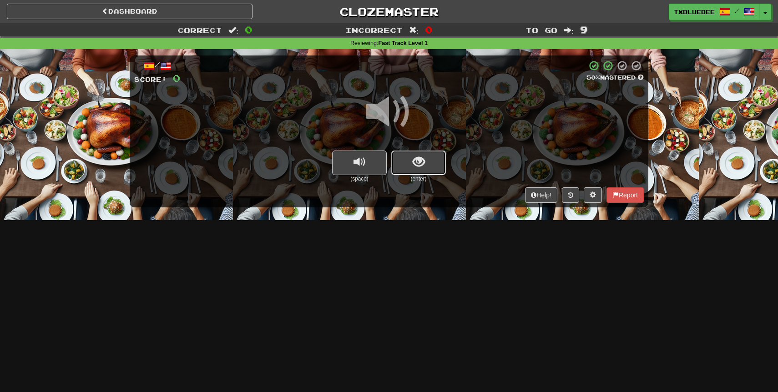
click at [415, 158] on span "show sentence" at bounding box center [419, 162] width 12 height 12
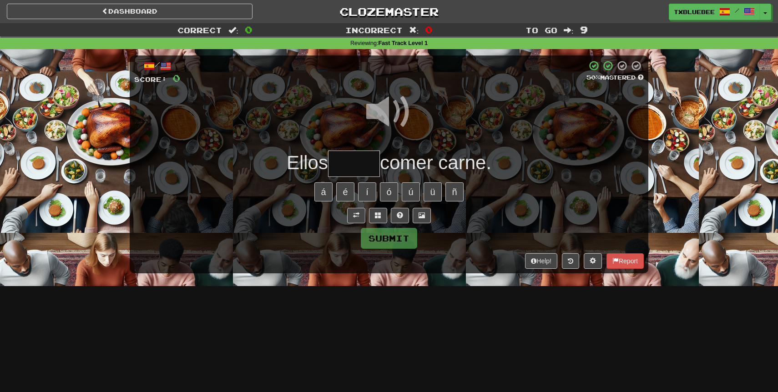
click at [399, 121] on span at bounding box center [388, 111] width 45 height 45
click at [365, 165] on input "text" at bounding box center [354, 164] width 52 height 27
click at [358, 160] on input "text" at bounding box center [354, 164] width 52 height 27
type input "*"
click at [394, 105] on span at bounding box center [388, 111] width 45 height 45
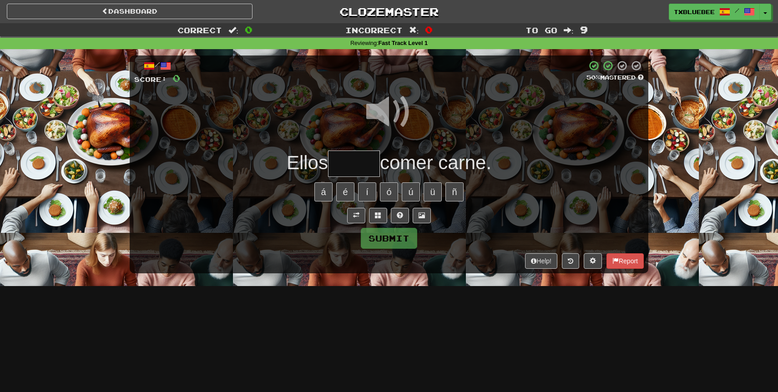
click at [343, 163] on input "text" at bounding box center [354, 164] width 52 height 27
type input "*****"
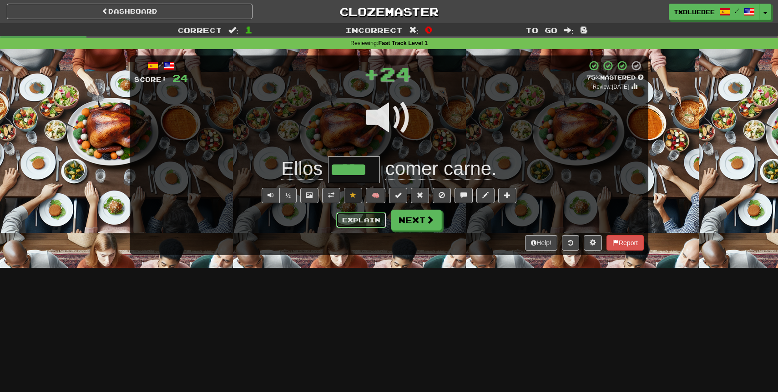
click at [346, 220] on button "Explain" at bounding box center [361, 219] width 50 height 15
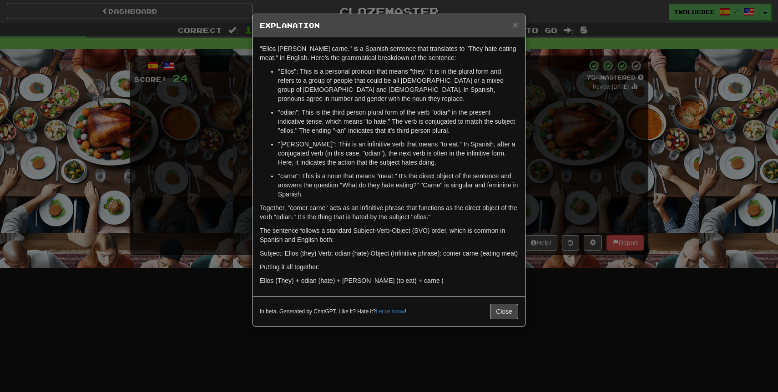
click at [551, 141] on div "× Explanation "Ellos odian comer carne." is a Spanish sentence that translates …" at bounding box center [389, 196] width 778 height 392
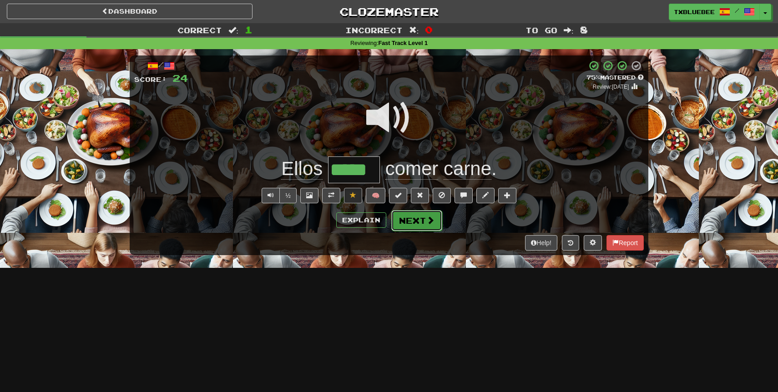
click at [437, 219] on button "Next" at bounding box center [416, 220] width 51 height 21
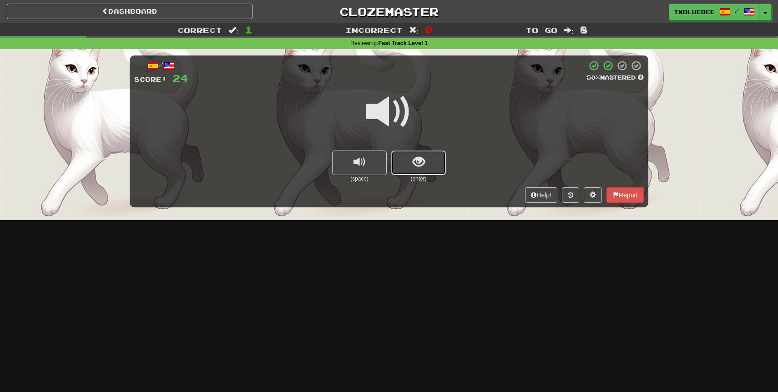
click at [410, 162] on button "show sentence" at bounding box center [418, 163] width 55 height 25
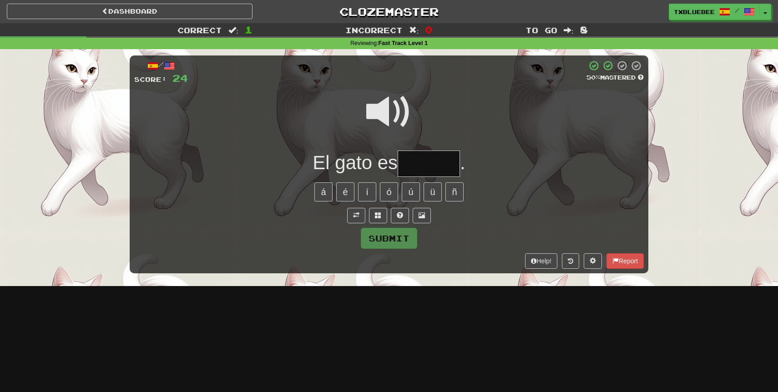
click at [402, 170] on input "text" at bounding box center [429, 164] width 62 height 27
type input "******"
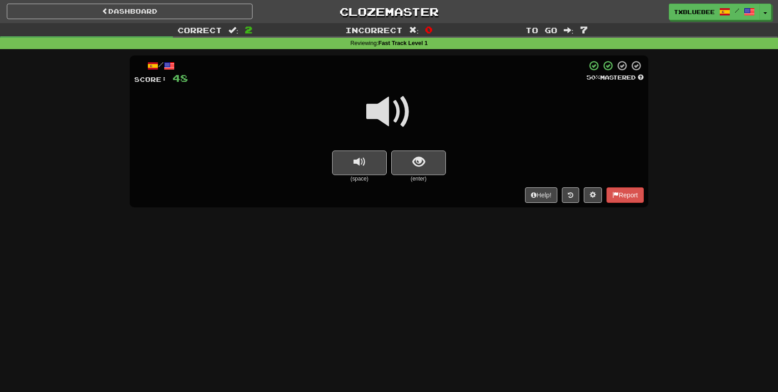
click at [403, 123] on span at bounding box center [388, 111] width 45 height 45
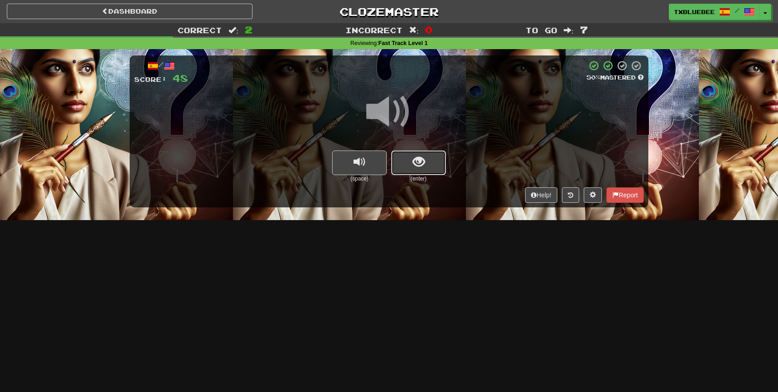
click at [422, 174] on button "show sentence" at bounding box center [418, 163] width 55 height 25
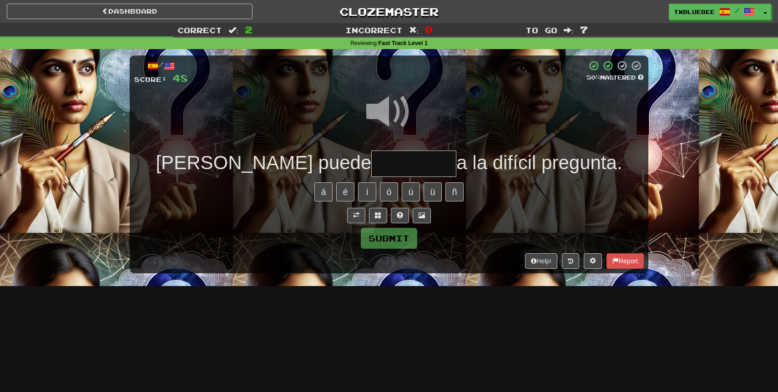
click at [371, 166] on input "text" at bounding box center [413, 164] width 85 height 27
click at [396, 102] on span at bounding box center [388, 111] width 45 height 45
click at [371, 168] on input "text" at bounding box center [413, 164] width 85 height 27
type input "*********"
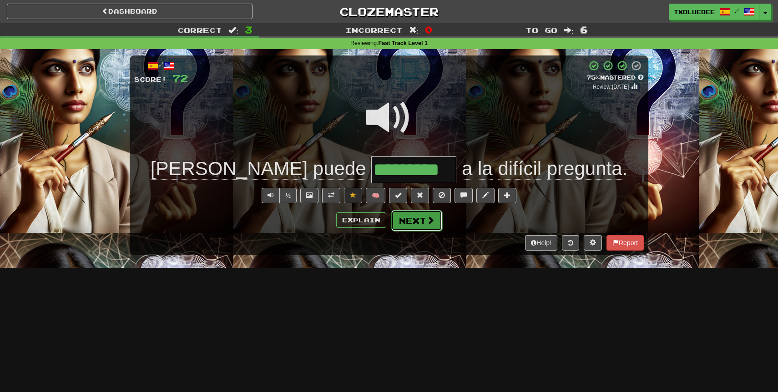
click at [417, 212] on button "Next" at bounding box center [416, 220] width 51 height 21
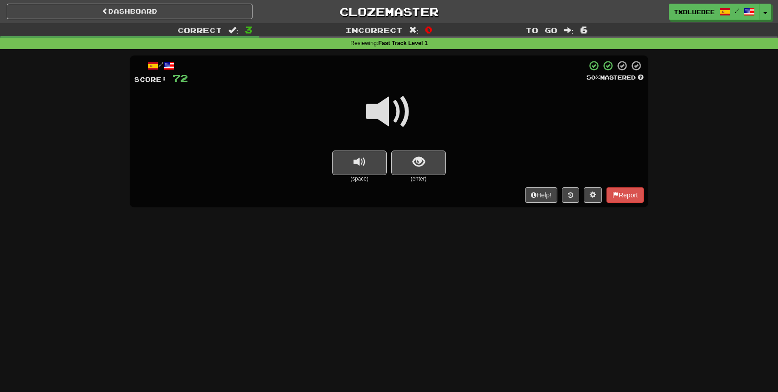
click at [398, 111] on span at bounding box center [388, 111] width 45 height 45
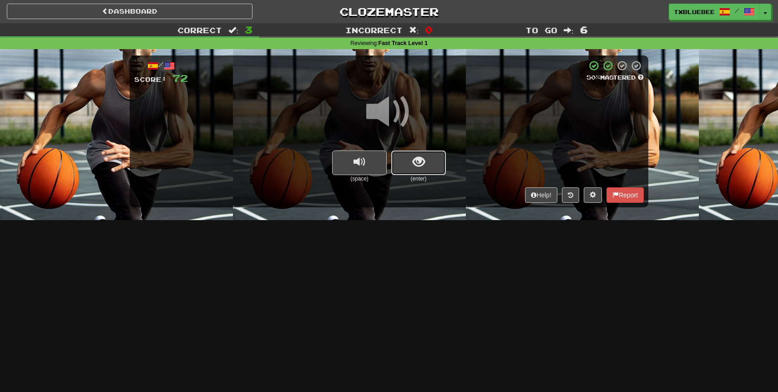
click at [429, 166] on button "show sentence" at bounding box center [418, 163] width 55 height 25
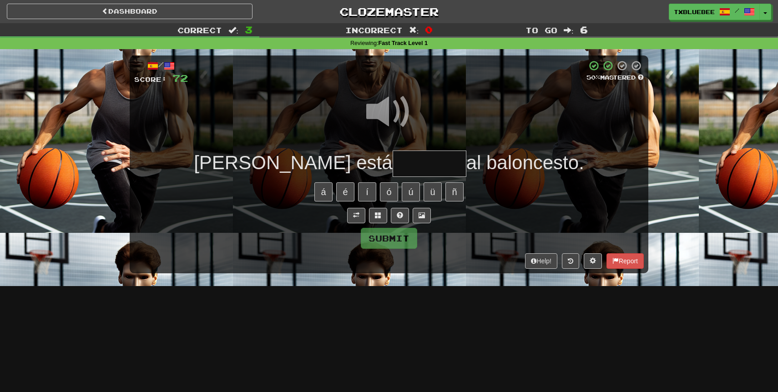
click at [393, 163] on input "text" at bounding box center [430, 164] width 74 height 27
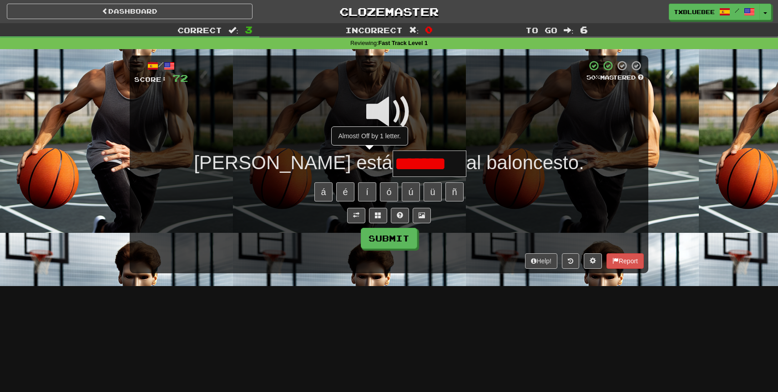
type input "*******"
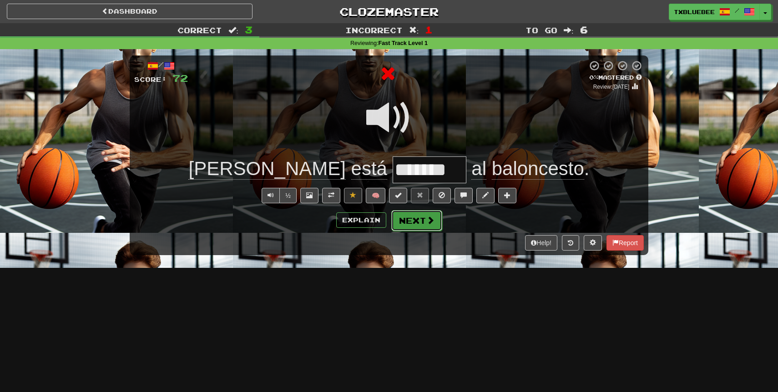
click at [420, 219] on button "Next" at bounding box center [416, 220] width 51 height 21
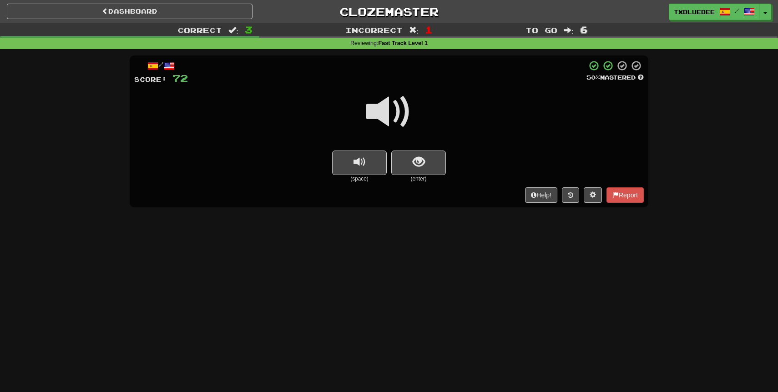
click at [398, 115] on span at bounding box center [388, 111] width 45 height 45
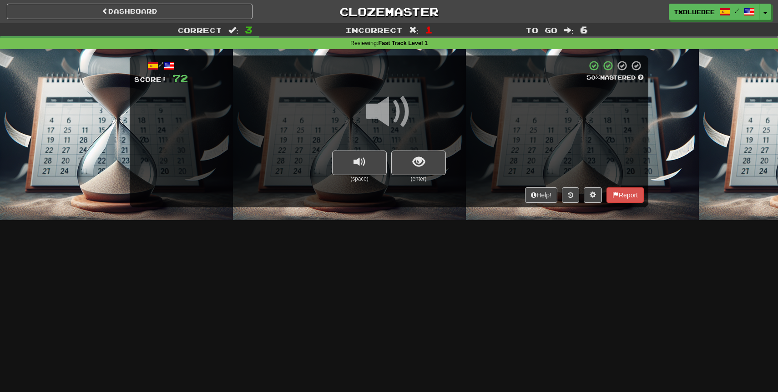
click at [403, 110] on span at bounding box center [388, 111] width 45 height 45
click at [424, 170] on button "show sentence" at bounding box center [418, 163] width 55 height 25
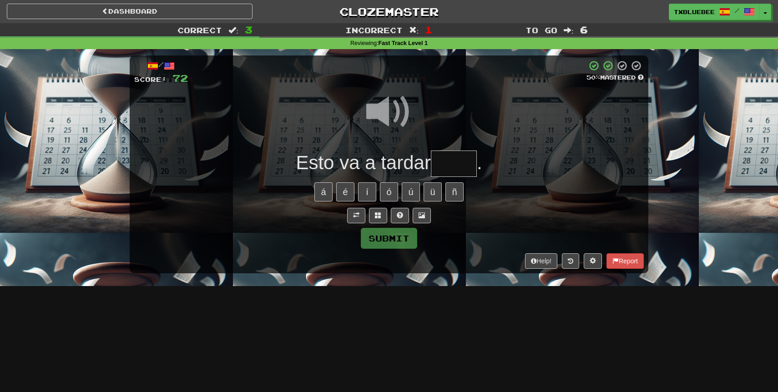
click at [441, 169] on input "text" at bounding box center [454, 164] width 46 height 27
click at [390, 112] on span at bounding box center [388, 111] width 45 height 45
click at [462, 167] on input "text" at bounding box center [454, 164] width 46 height 27
type input "****"
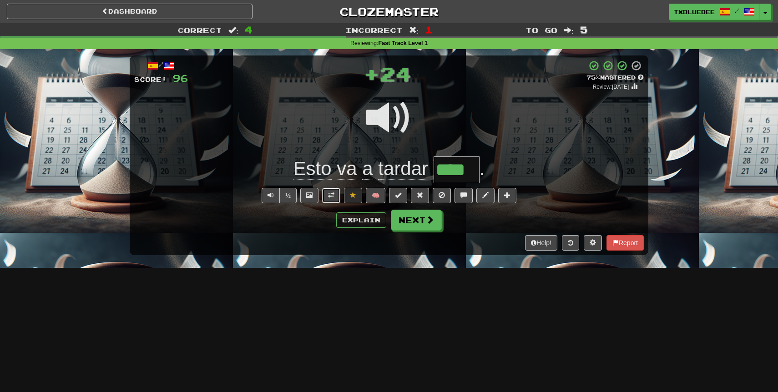
click at [328, 198] on span at bounding box center [331, 195] width 6 height 6
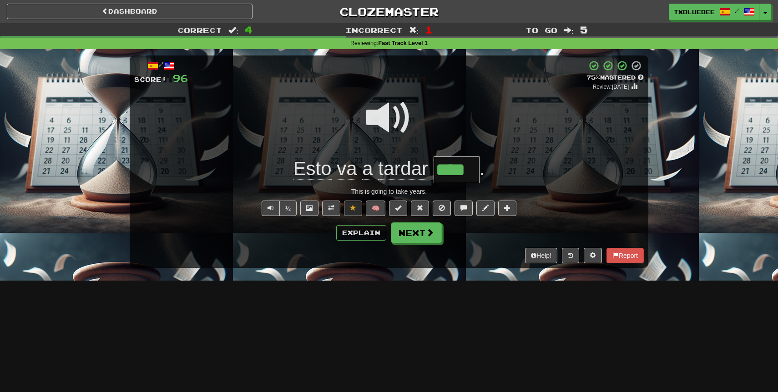
click at [393, 118] on span at bounding box center [388, 117] width 45 height 45
click at [366, 232] on button "Explain" at bounding box center [361, 232] width 50 height 15
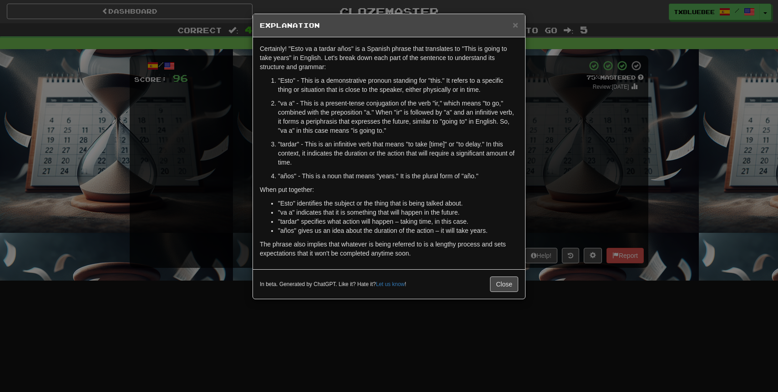
click at [562, 157] on div "× Explanation Certainly! "Esto va a tardar años" is a Spanish phrase that trans…" at bounding box center [389, 196] width 778 height 392
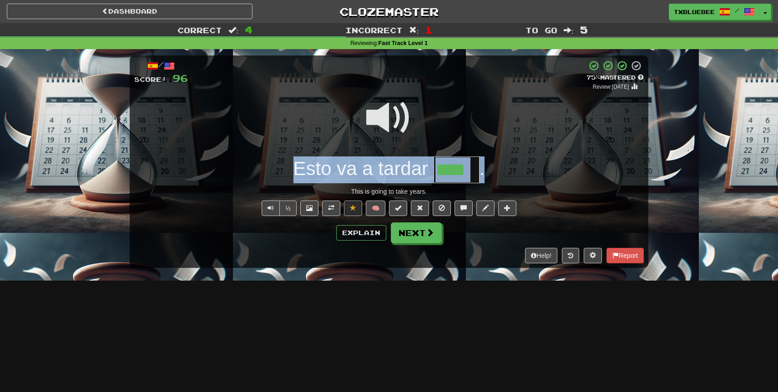
drag, startPoint x: 291, startPoint y: 162, endPoint x: 494, endPoint y: 161, distance: 202.9
click at [494, 161] on div "Esto va a tardar **** ." at bounding box center [388, 169] width 509 height 27
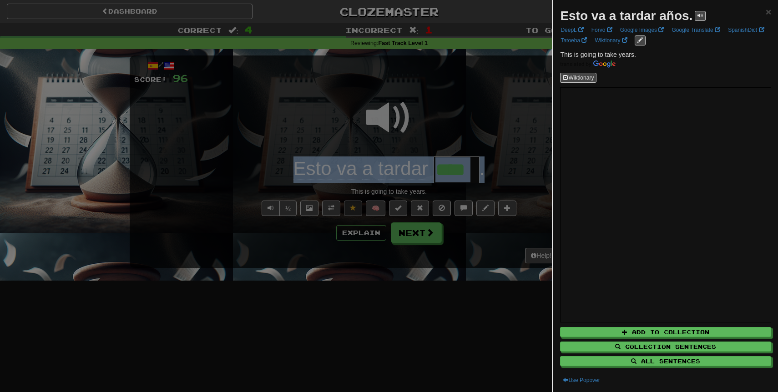
copy div "Esto va a tardar ."
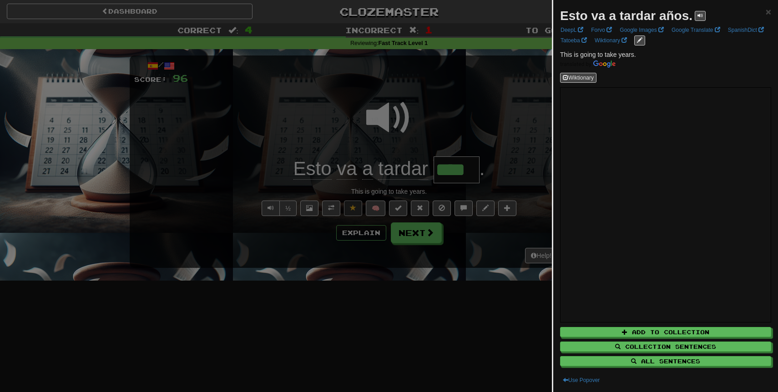
click at [505, 175] on div at bounding box center [389, 196] width 778 height 392
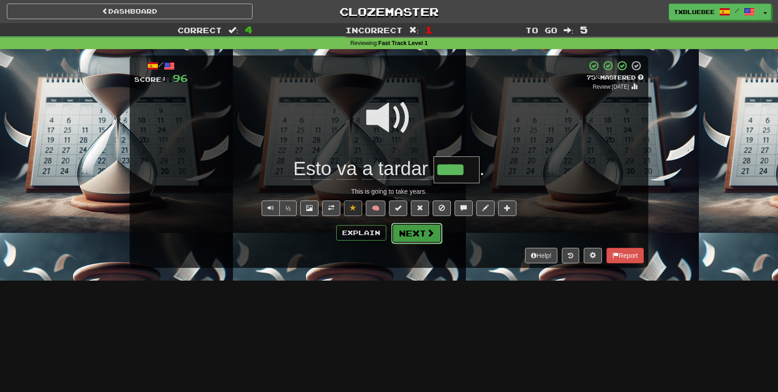
click at [426, 233] on span at bounding box center [430, 233] width 8 height 8
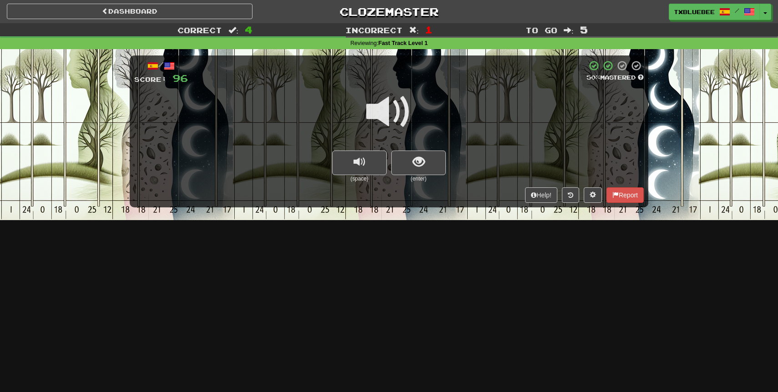
click at [400, 122] on span at bounding box center [388, 111] width 45 height 45
click at [393, 111] on span at bounding box center [388, 111] width 45 height 45
click at [413, 164] on span "show sentence" at bounding box center [419, 162] width 12 height 12
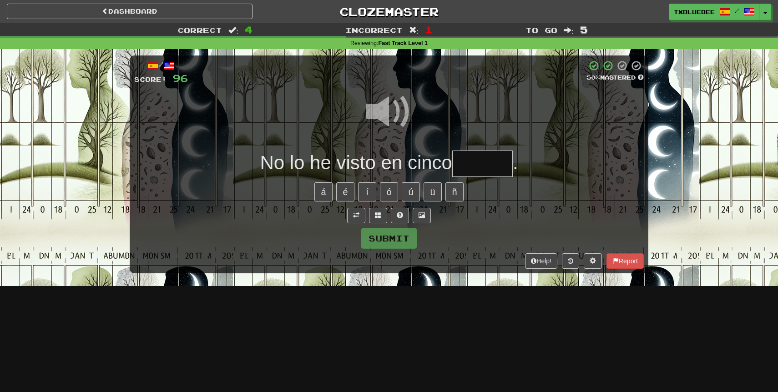
click at [481, 172] on input "text" at bounding box center [482, 164] width 61 height 27
type input "*****"
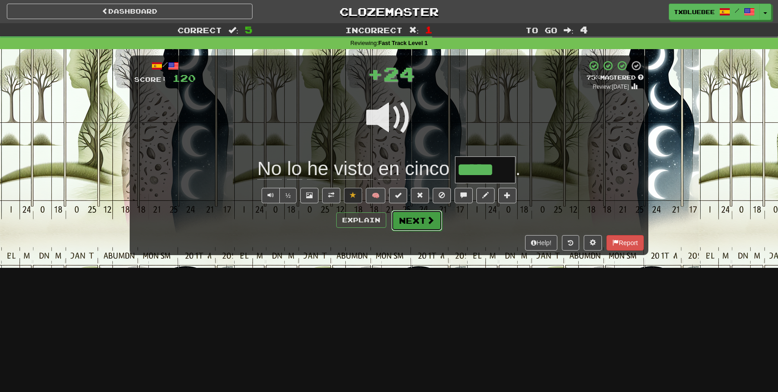
click at [433, 224] on span at bounding box center [430, 220] width 8 height 8
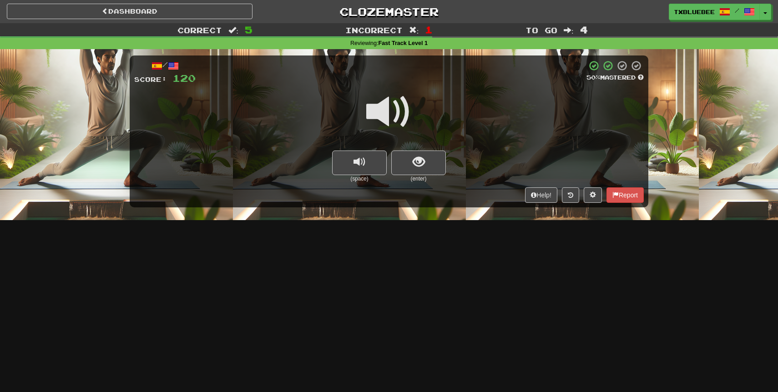
click at [397, 120] on span at bounding box center [388, 111] width 45 height 45
click at [399, 120] on span at bounding box center [388, 111] width 45 height 45
click at [416, 161] on span "show sentence" at bounding box center [419, 162] width 12 height 12
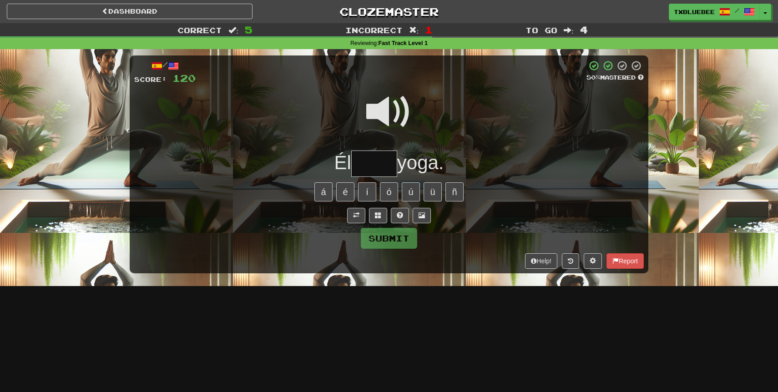
click at [375, 151] on input "text" at bounding box center [374, 164] width 46 height 27
click at [377, 146] on div at bounding box center [388, 118] width 509 height 65
click at [369, 169] on input "text" at bounding box center [374, 164] width 46 height 27
type input "****"
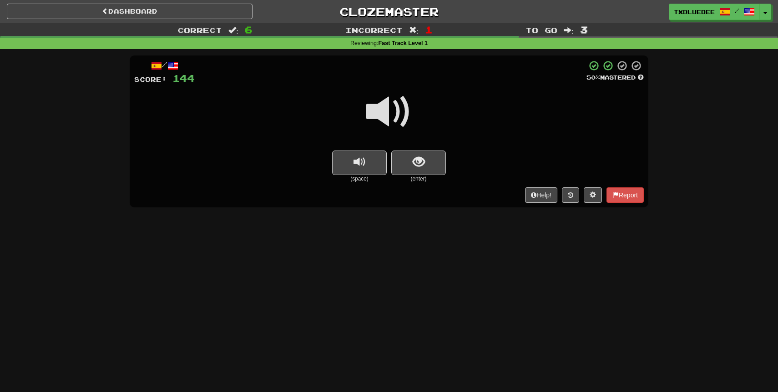
click at [398, 118] on span at bounding box center [388, 111] width 45 height 45
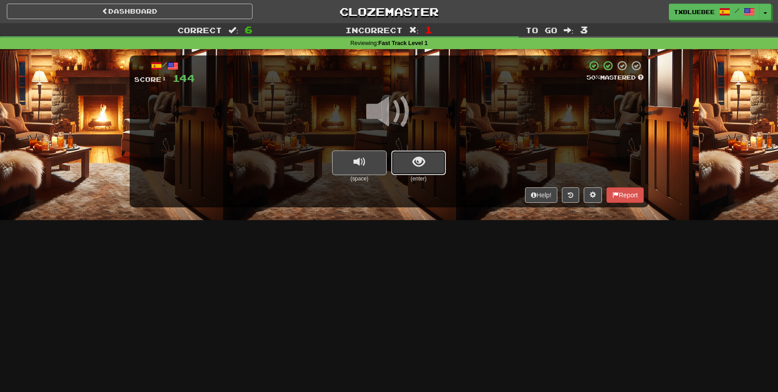
click at [418, 165] on span "show sentence" at bounding box center [419, 162] width 12 height 12
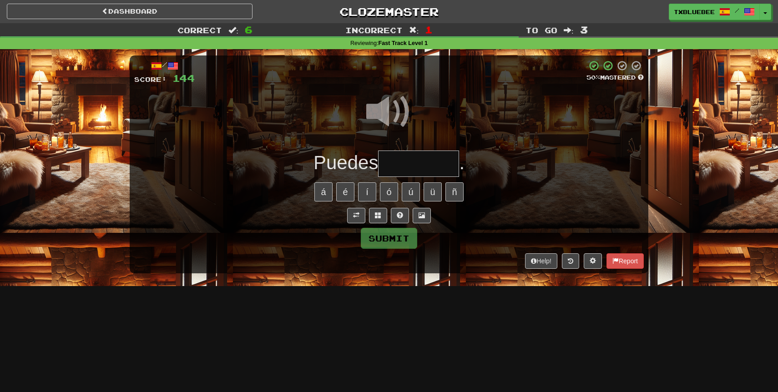
click at [414, 163] on input "text" at bounding box center [418, 164] width 81 height 27
type input "********"
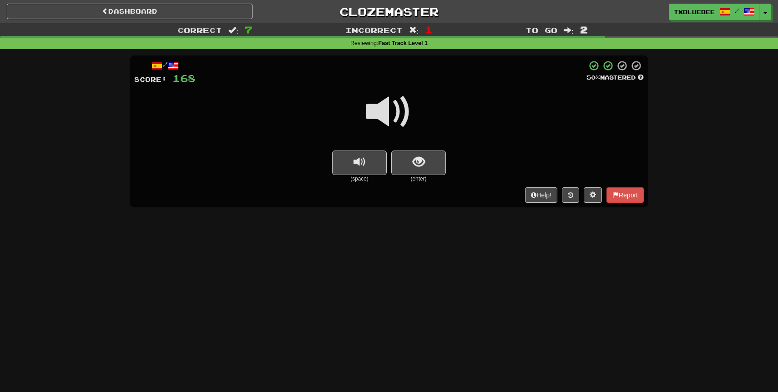
click at [403, 118] on span at bounding box center [388, 111] width 45 height 45
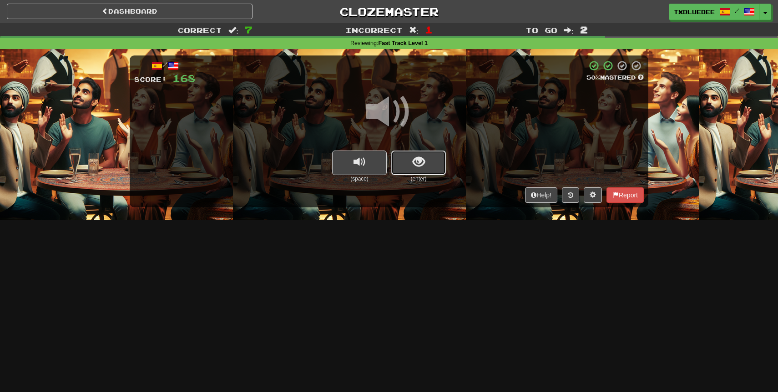
click at [418, 159] on span "show sentence" at bounding box center [419, 162] width 12 height 12
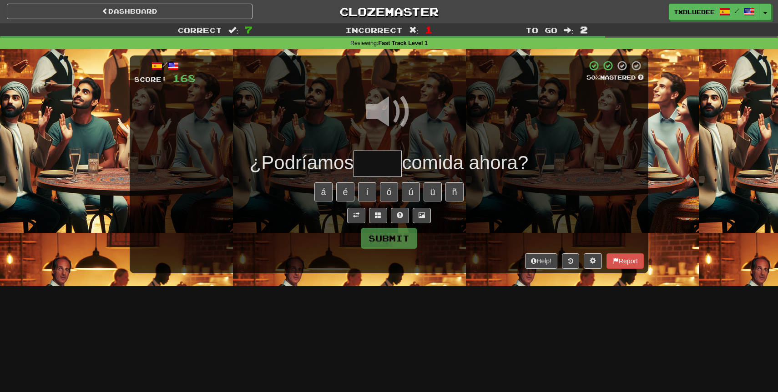
click at [385, 163] on input "text" at bounding box center [377, 164] width 48 height 27
click at [393, 103] on span at bounding box center [388, 111] width 45 height 45
click at [369, 170] on input "text" at bounding box center [377, 164] width 48 height 27
type input "*****"
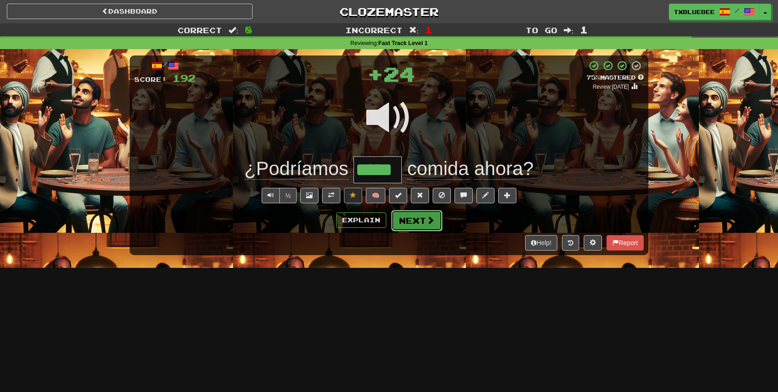
click at [414, 220] on button "Next" at bounding box center [416, 220] width 51 height 21
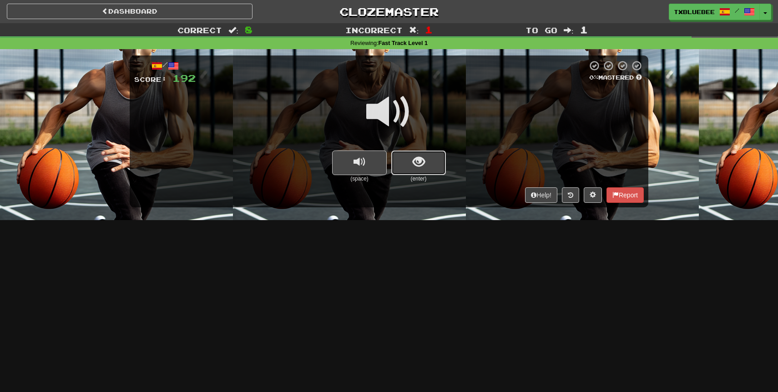
click at [413, 168] on span "show sentence" at bounding box center [419, 162] width 12 height 12
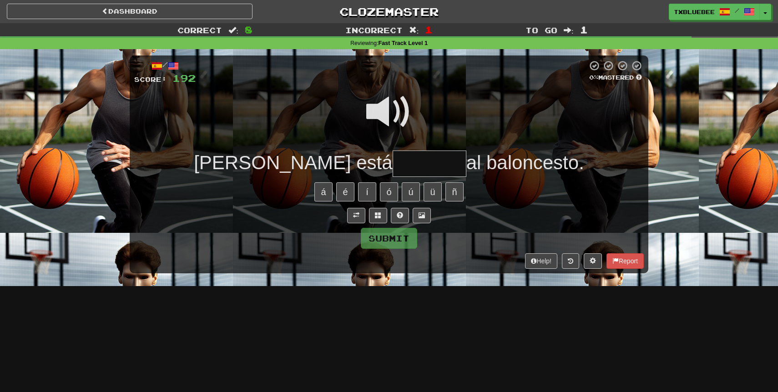
click at [393, 169] on input "text" at bounding box center [430, 164] width 74 height 27
type input "*******"
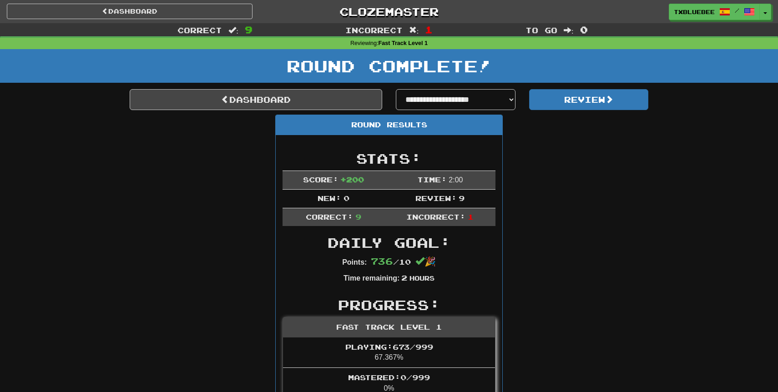
click at [376, 23] on div "Incorrect : 1" at bounding box center [388, 29] width 259 height 13
click at [381, 15] on link "Clozemaster" at bounding box center [389, 12] width 246 height 16
